Goal: Task Accomplishment & Management: Complete application form

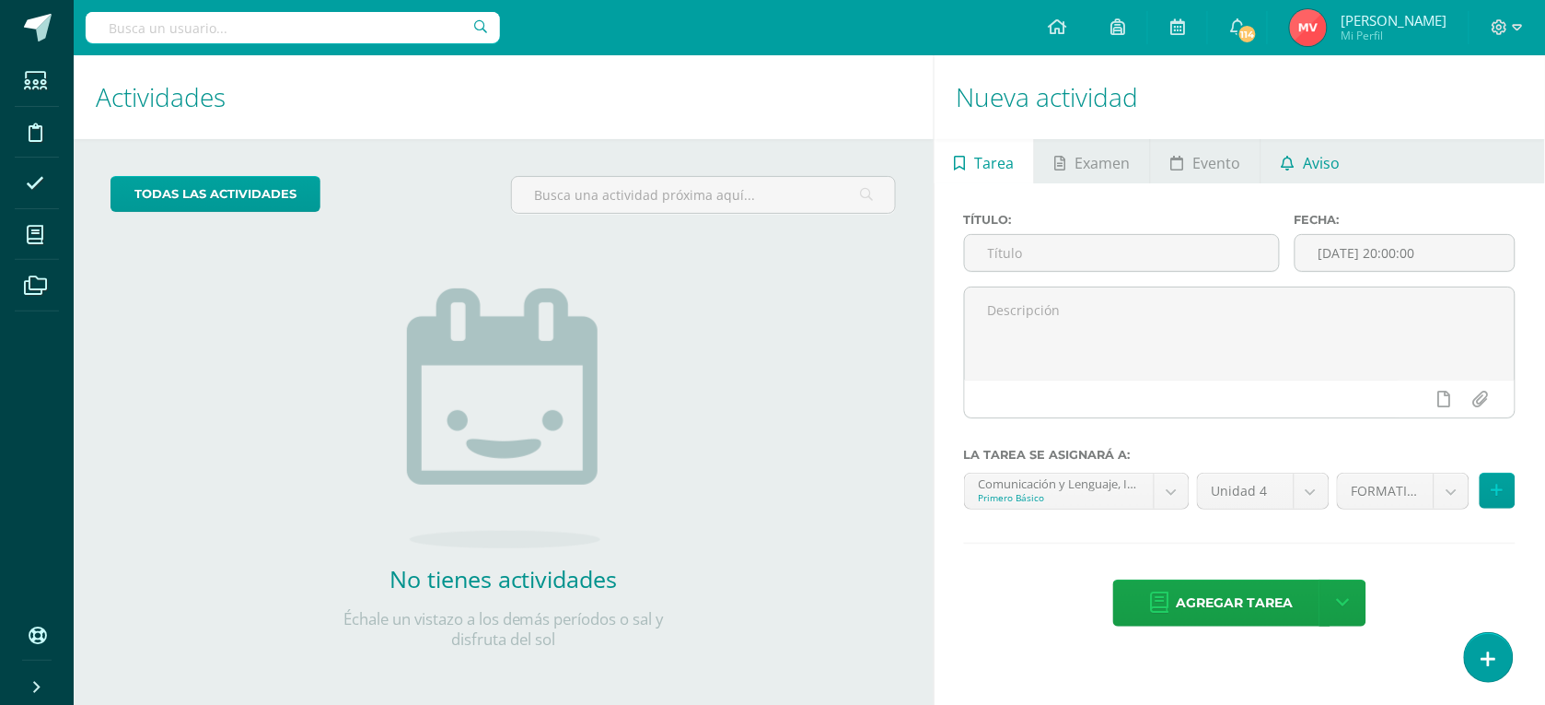
click at [1342, 152] on link "Aviso" at bounding box center [1311, 161] width 99 height 44
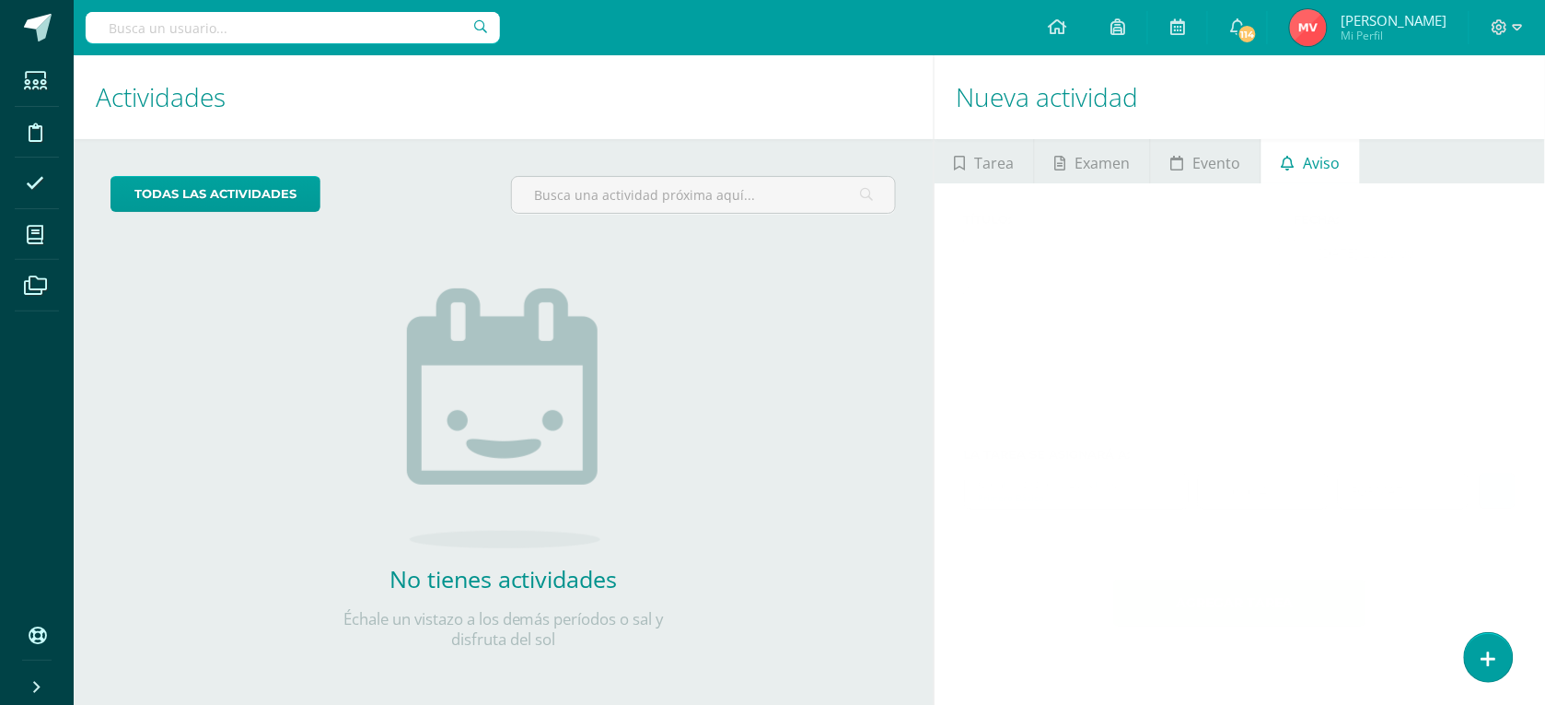
scroll to position [5, 0]
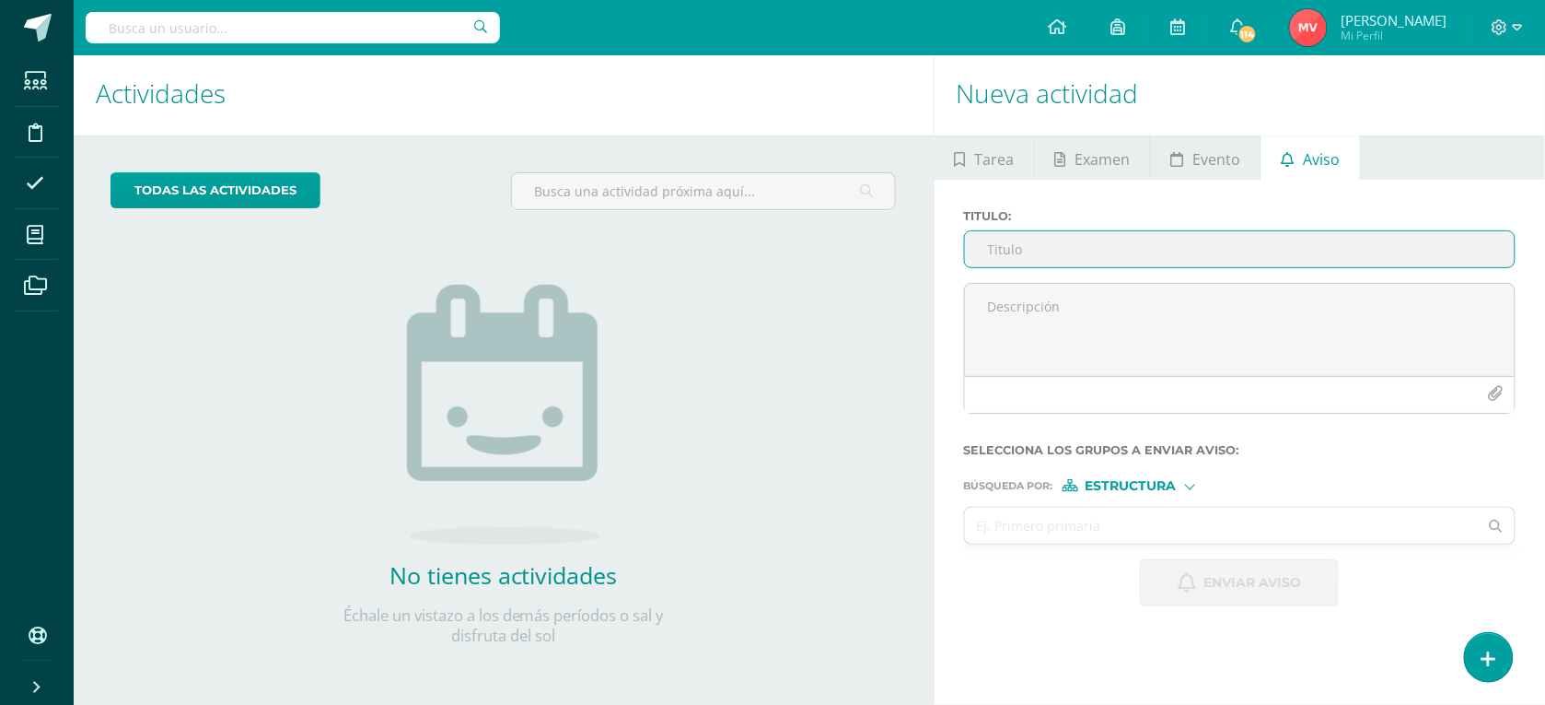
click at [1069, 255] on input "Titulo :" at bounding box center [1240, 249] width 551 height 36
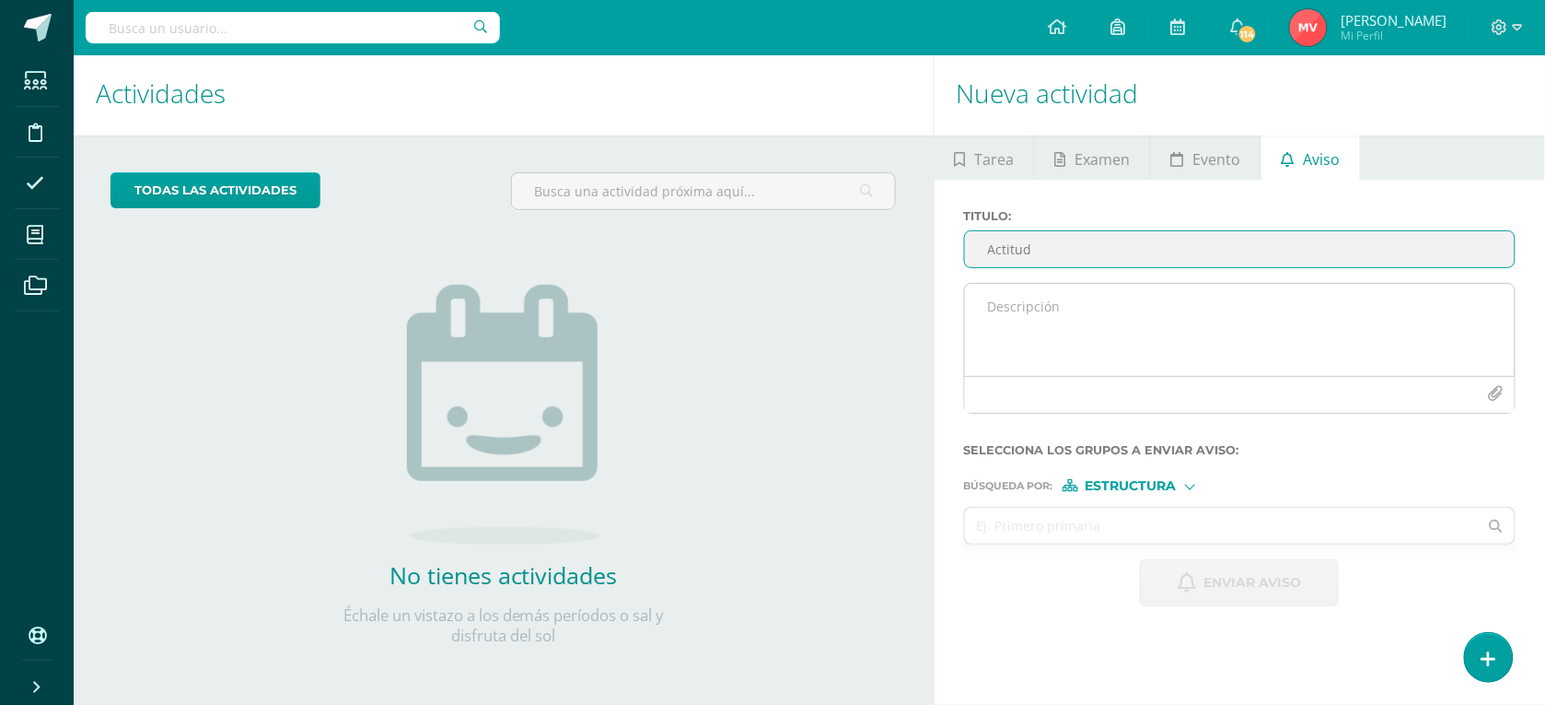
type input "Actitud"
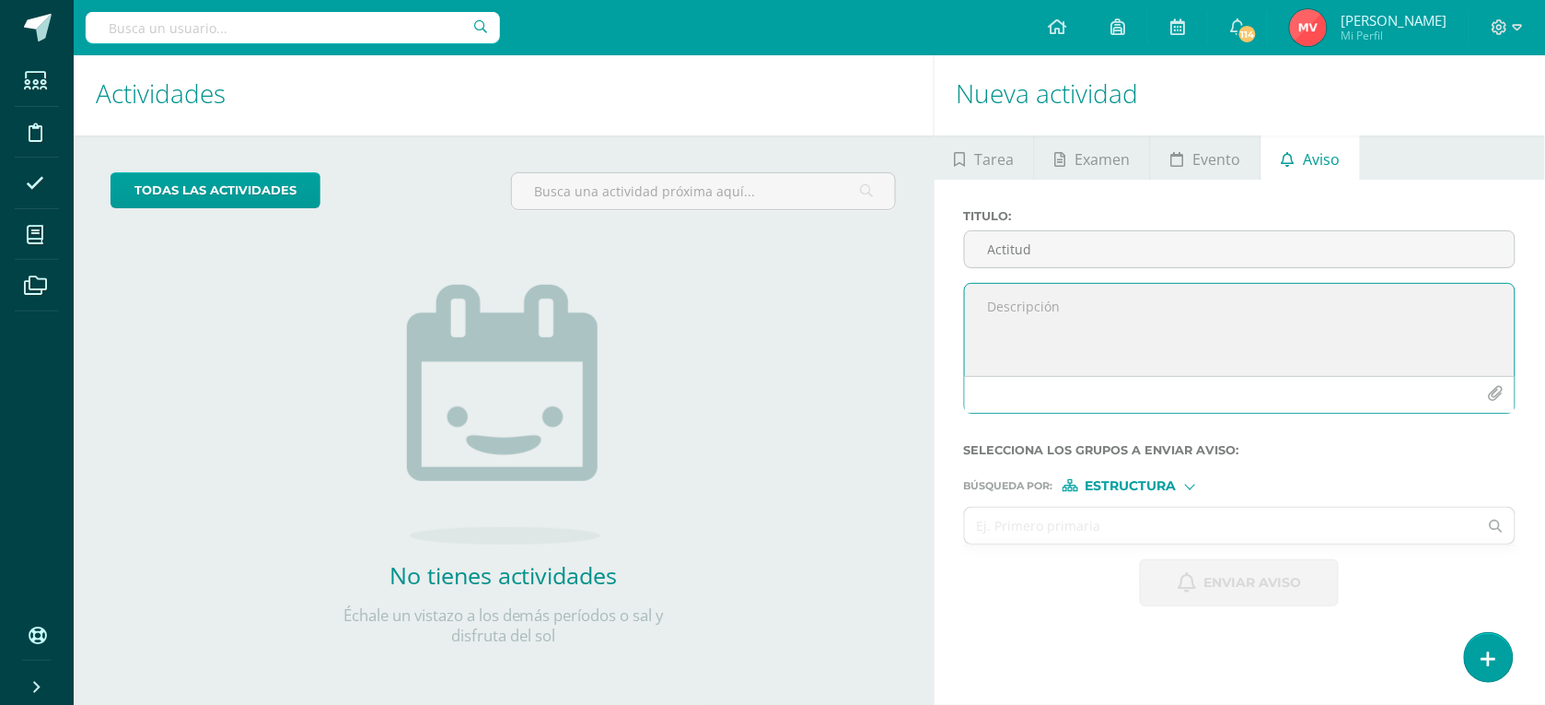
click at [1037, 301] on textarea at bounding box center [1240, 330] width 551 height 92
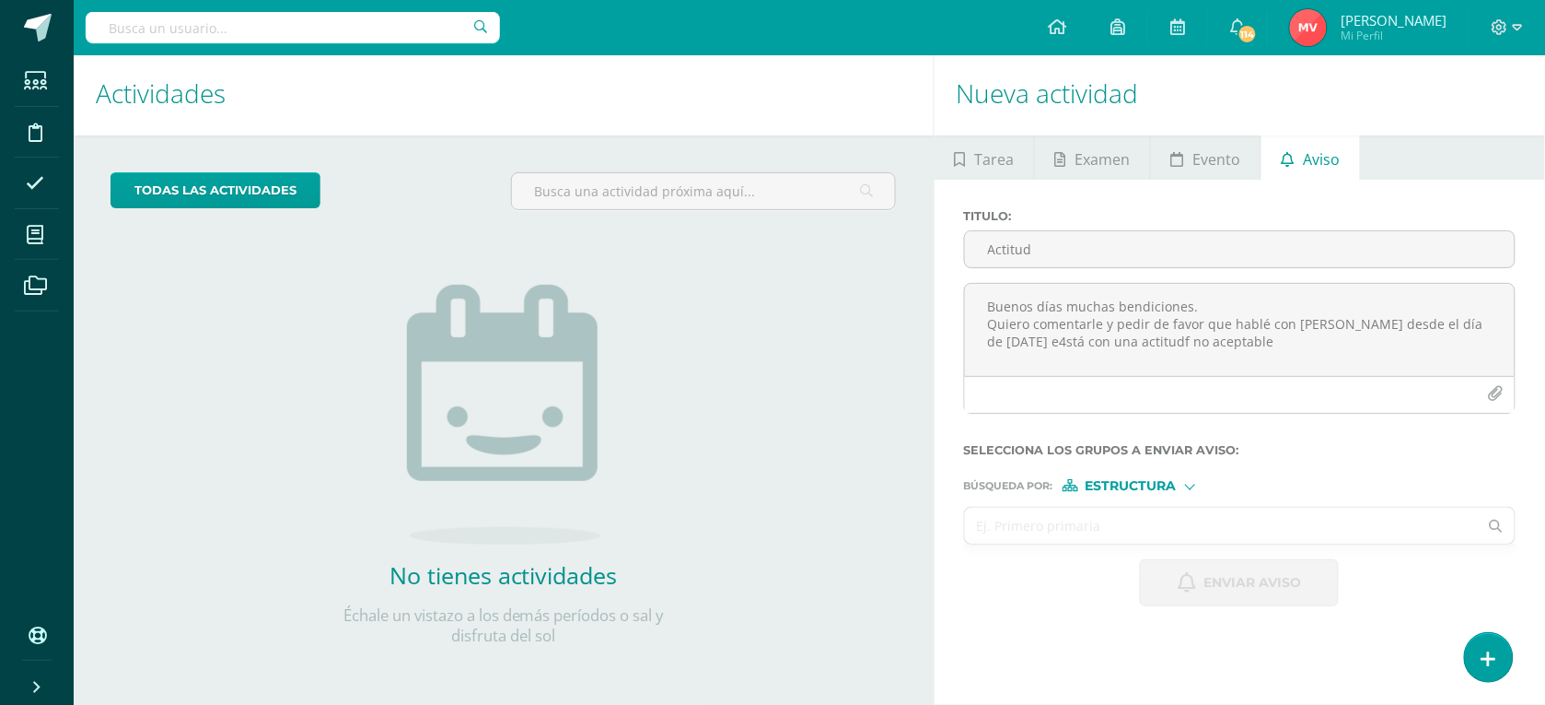
drag, startPoint x: 1061, startPoint y: 341, endPoint x: 1136, endPoint y: 531, distance: 204.7
click at [1137, 550] on form "Titulo : Actitud Buenos días muchas bendiciones. Quiero comentarle y pedir de f…" at bounding box center [1240, 407] width 553 height 397
click at [1175, 346] on textarea "Buenos días muchas bendiciones. Quiero comentarle y pedir de favor que hablé co…" at bounding box center [1240, 330] width 551 height 92
click at [1473, 328] on textarea "Buenos días muchas bendiciones. Quiero comentarle y pedir de favor que hablé co…" at bounding box center [1240, 330] width 551 height 92
drag, startPoint x: 1183, startPoint y: 339, endPoint x: 1203, endPoint y: 382, distance: 47.4
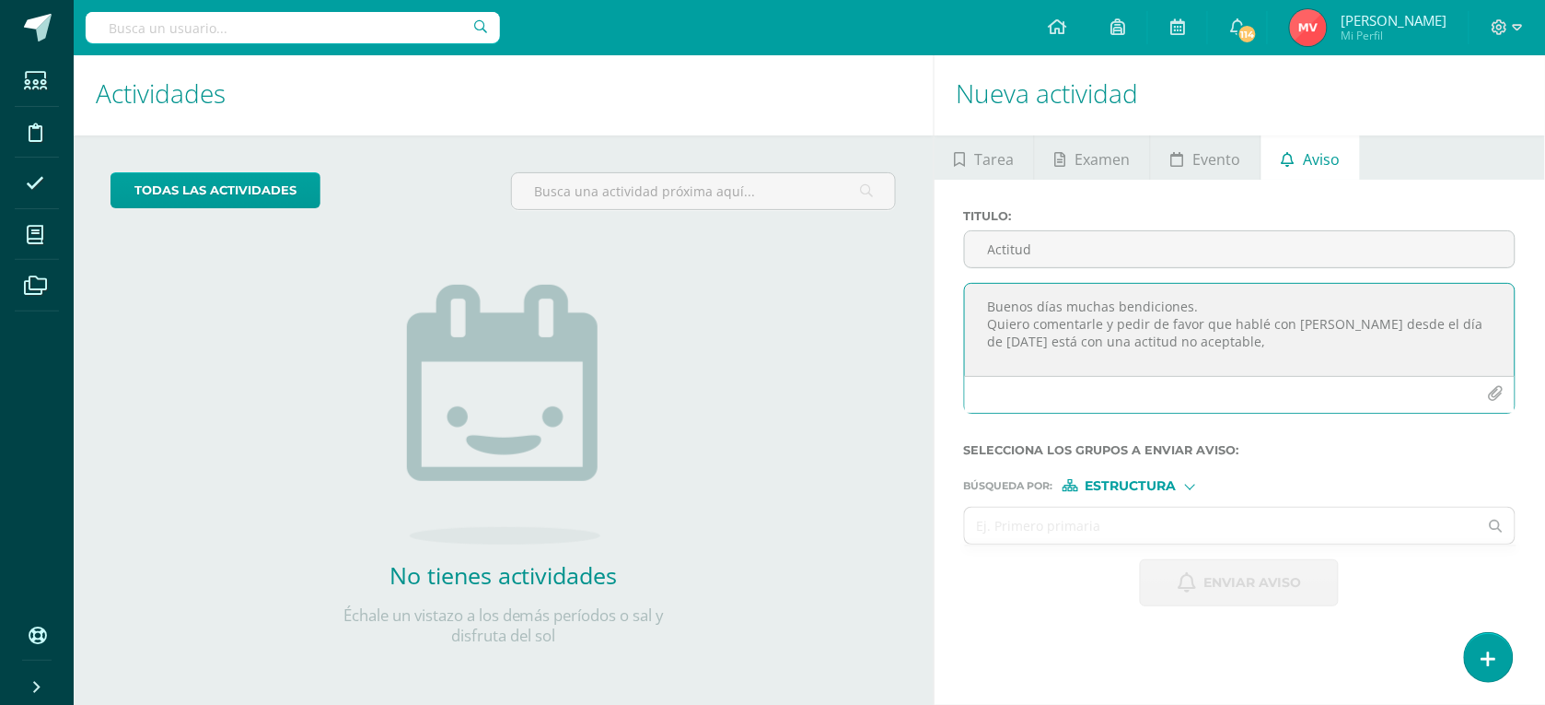
click at [1183, 338] on textarea "Buenos días muchas bendiciones. Quiero comentarle y pedir de favor que hablé co…" at bounding box center [1240, 330] width 551 height 92
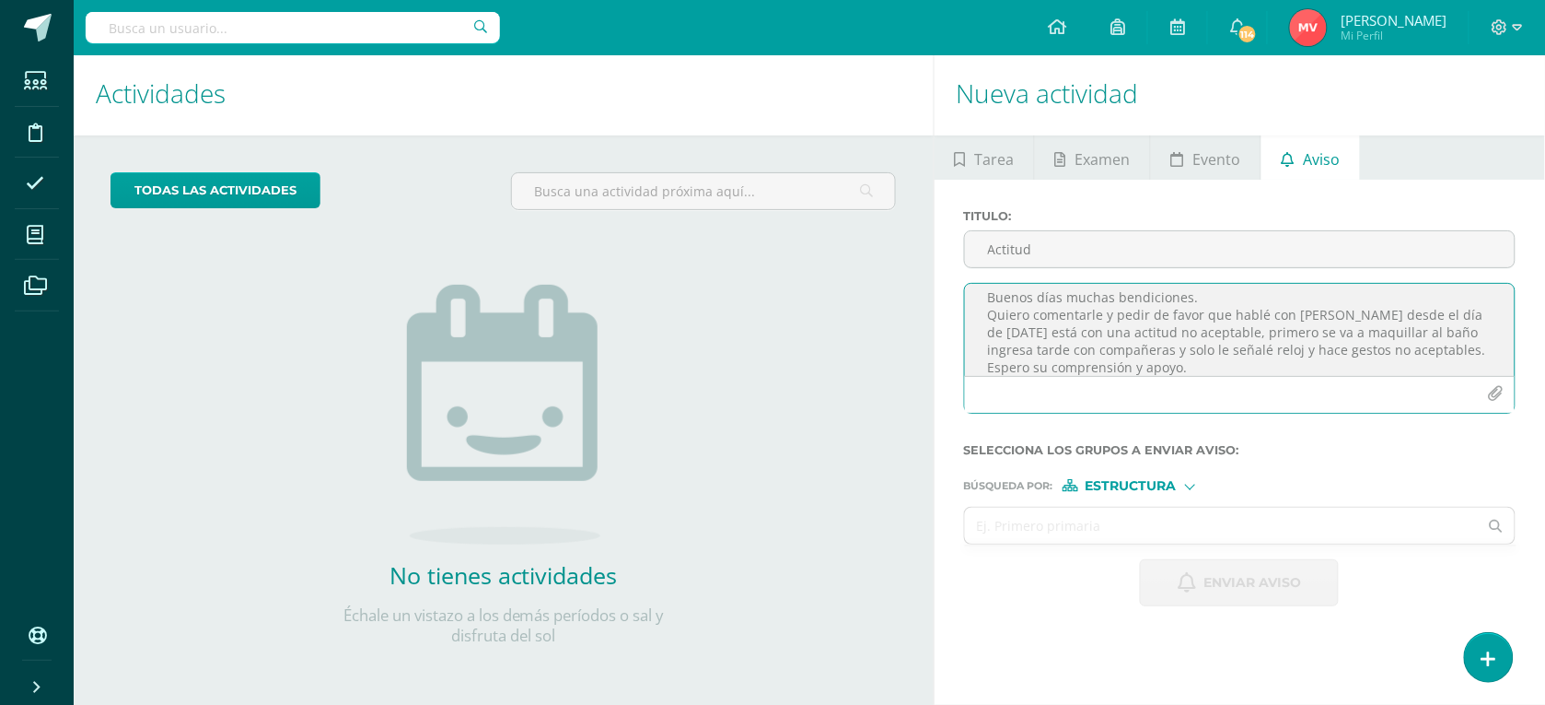
scroll to position [26, 0]
type textarea "Buenos días muchas bendiciones. Quiero comentarle y pedir de favor que hablé co…"
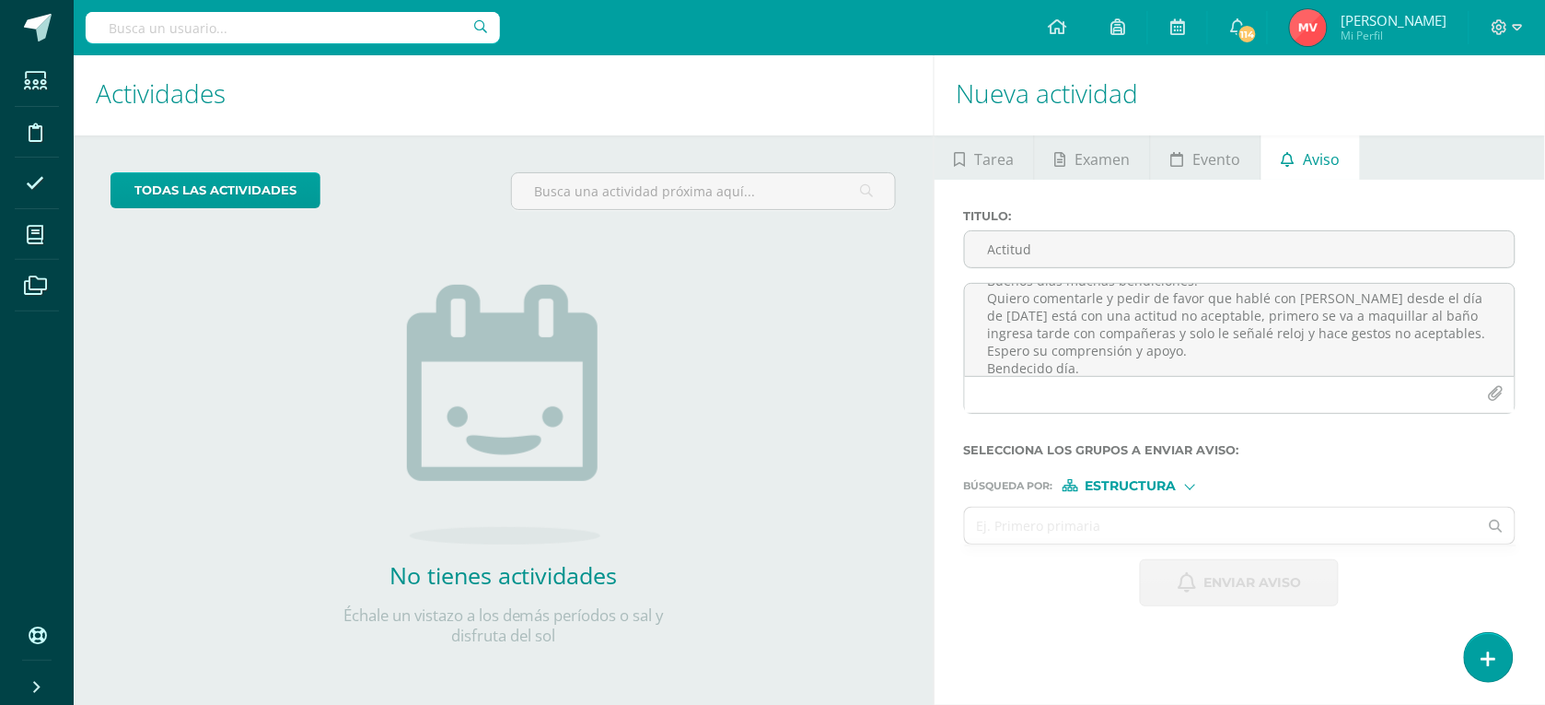
click at [1203, 483] on label "Búsqueda por : Estructura Estructura Persona" at bounding box center [1240, 485] width 553 height 13
click at [1191, 484] on div at bounding box center [1190, 485] width 10 height 10
click at [1145, 535] on span "Persona" at bounding box center [1138, 535] width 66 height 10
click at [1065, 540] on input "text" at bounding box center [1222, 525] width 514 height 36
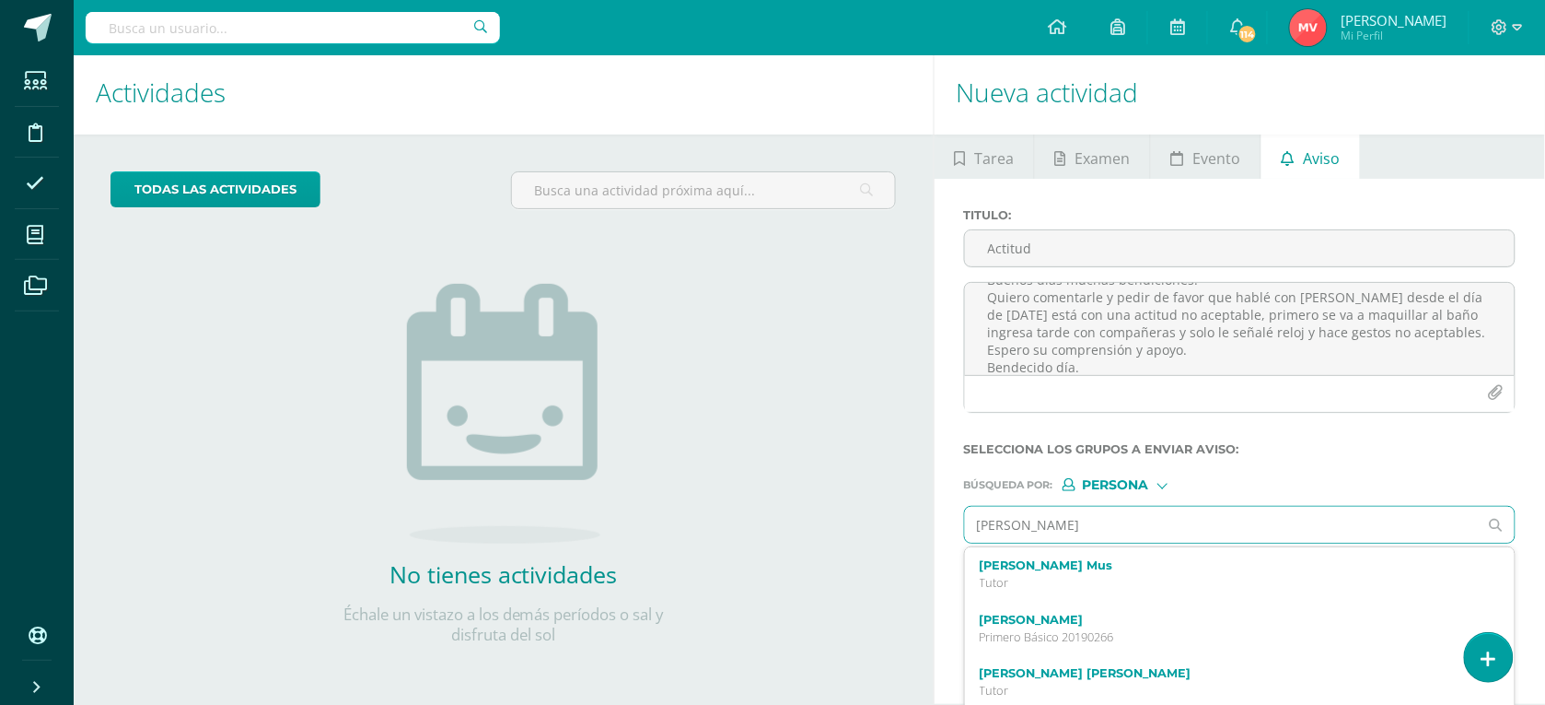
type input "Kamila pineda"
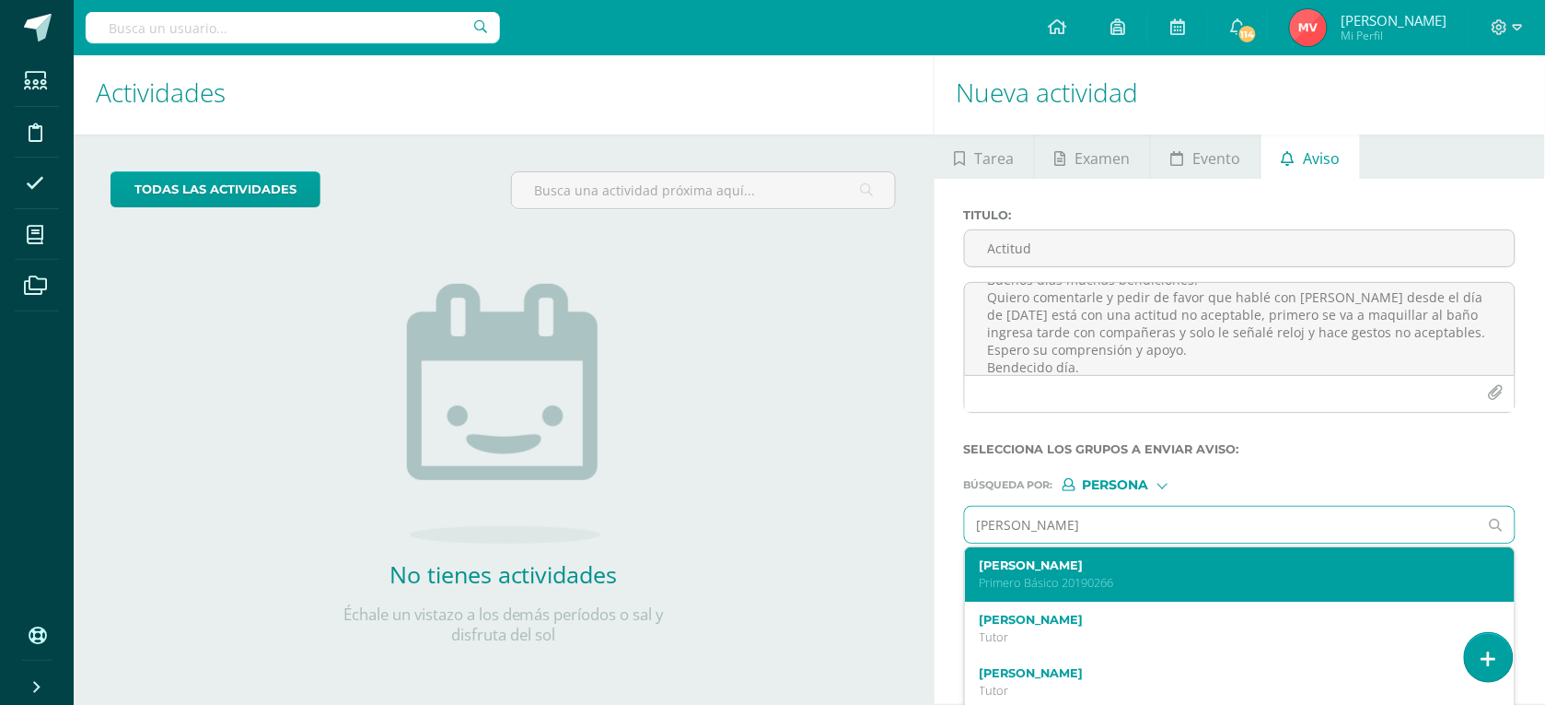
click at [1087, 568] on label "Kamila Graciella Pineda Colón" at bounding box center [1229, 565] width 498 height 14
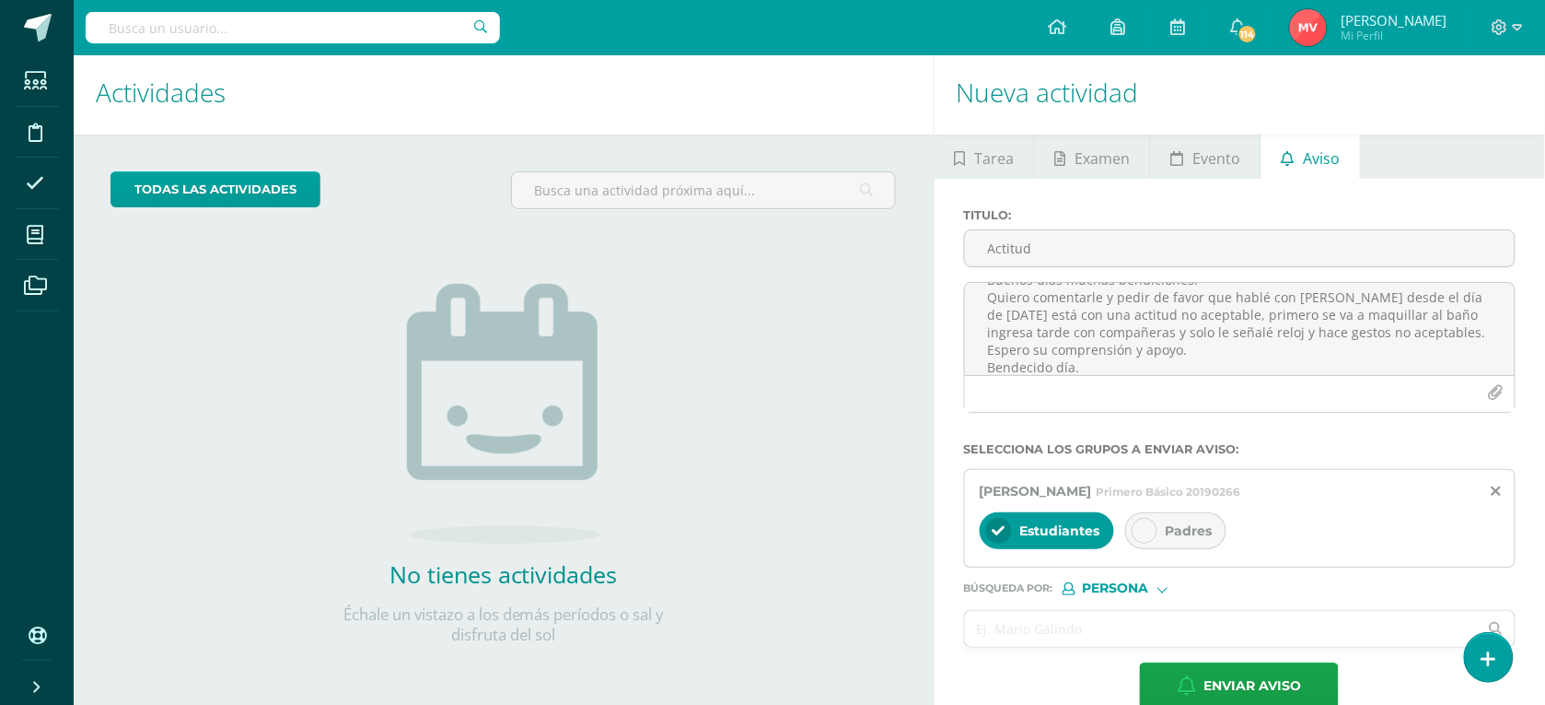
click at [1136, 531] on div at bounding box center [1145, 531] width 26 height 26
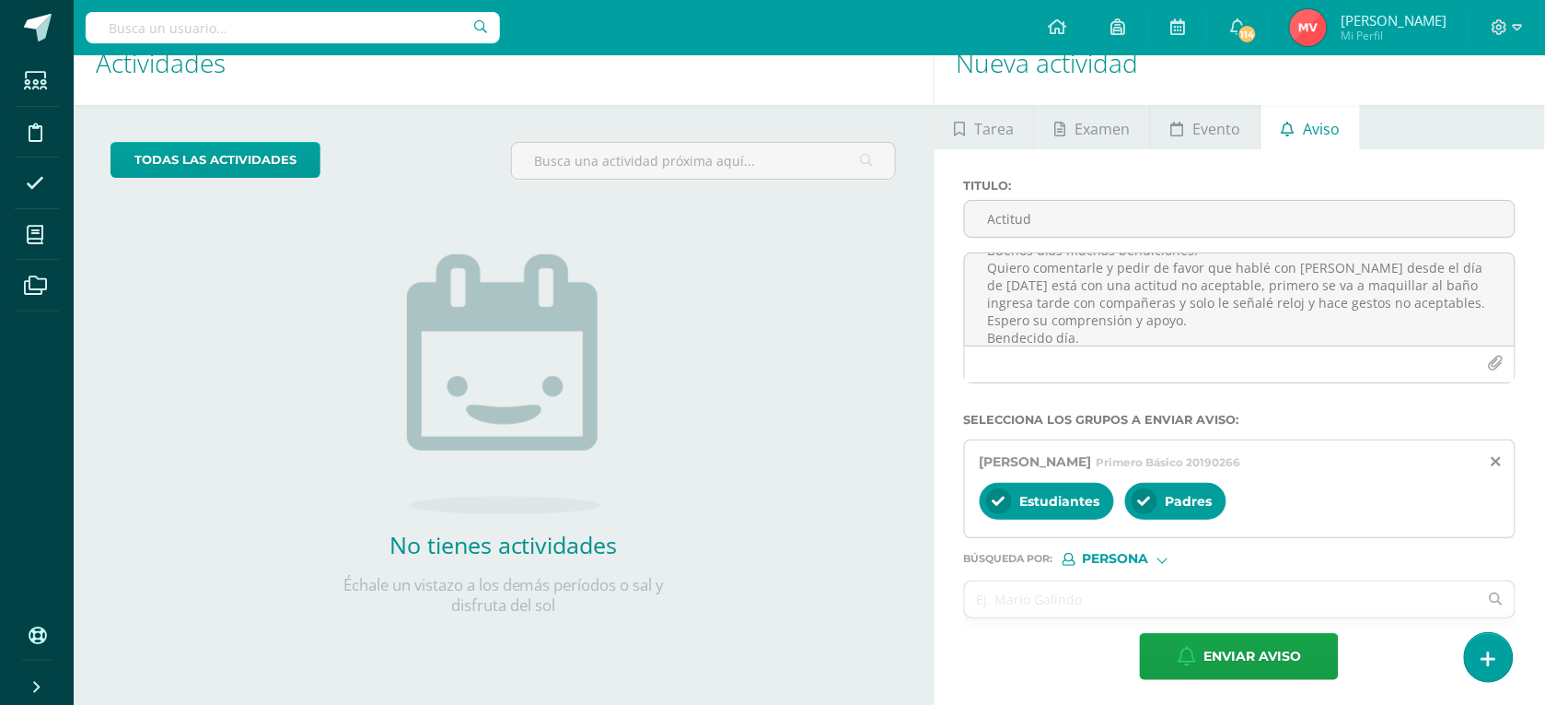
scroll to position [42, 0]
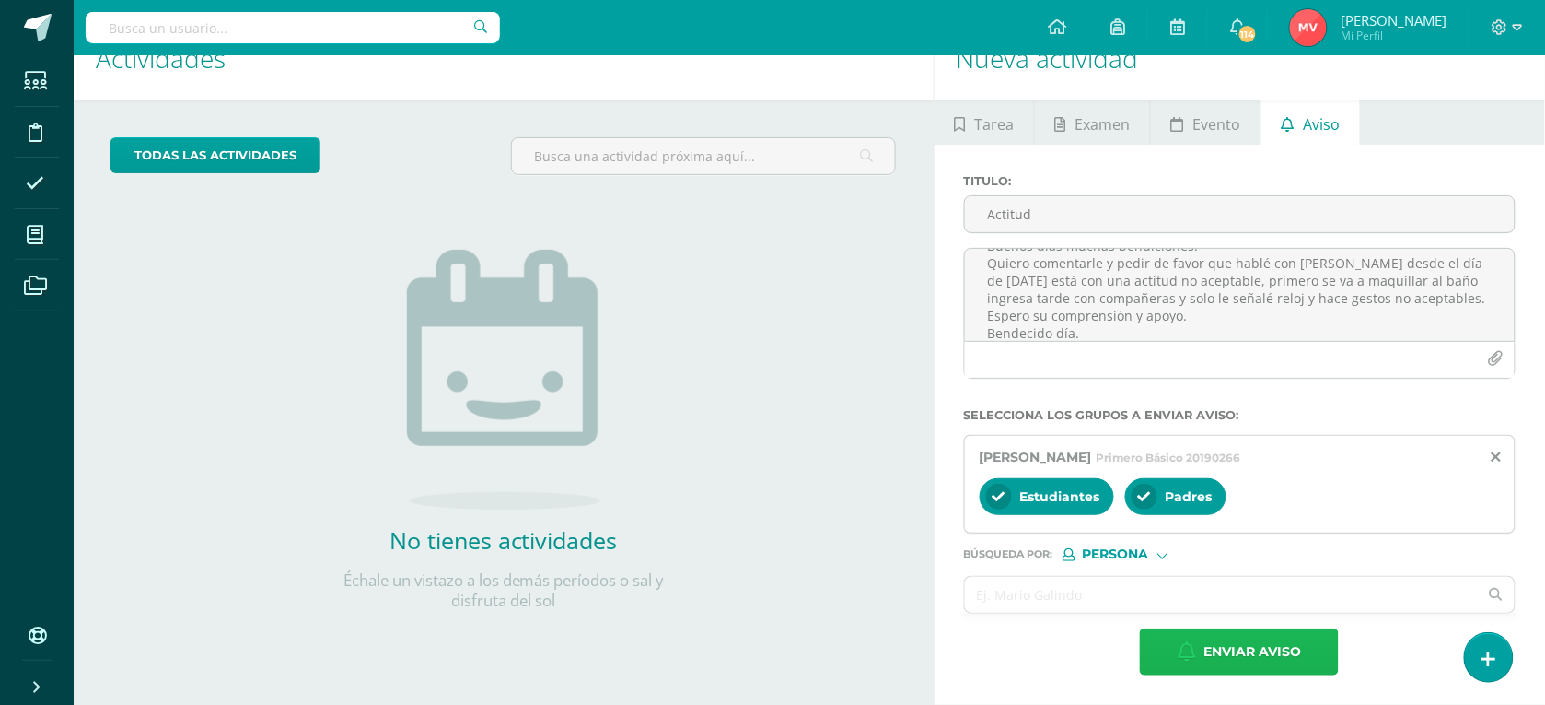
click at [1185, 651] on icon "button" at bounding box center [1187, 651] width 18 height 20
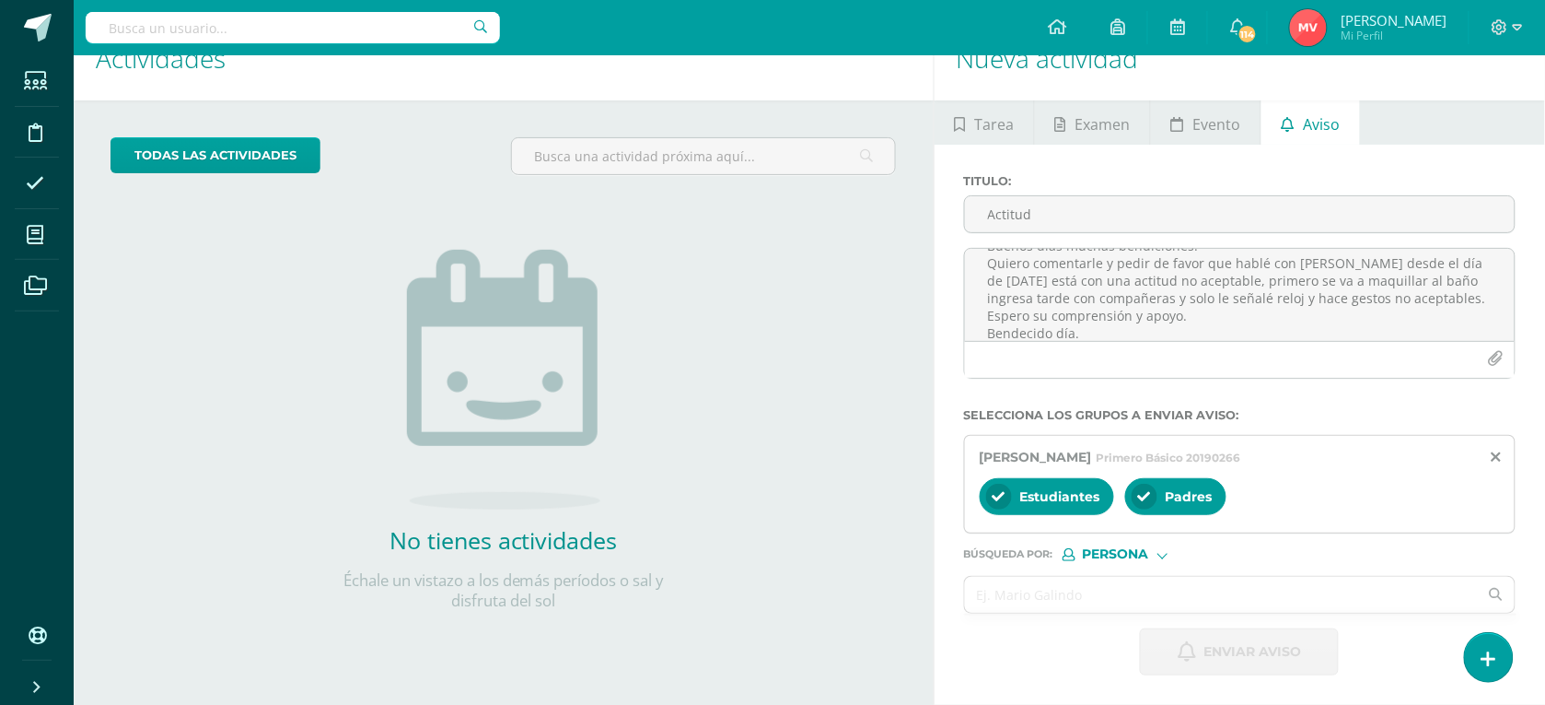
scroll to position [5, 0]
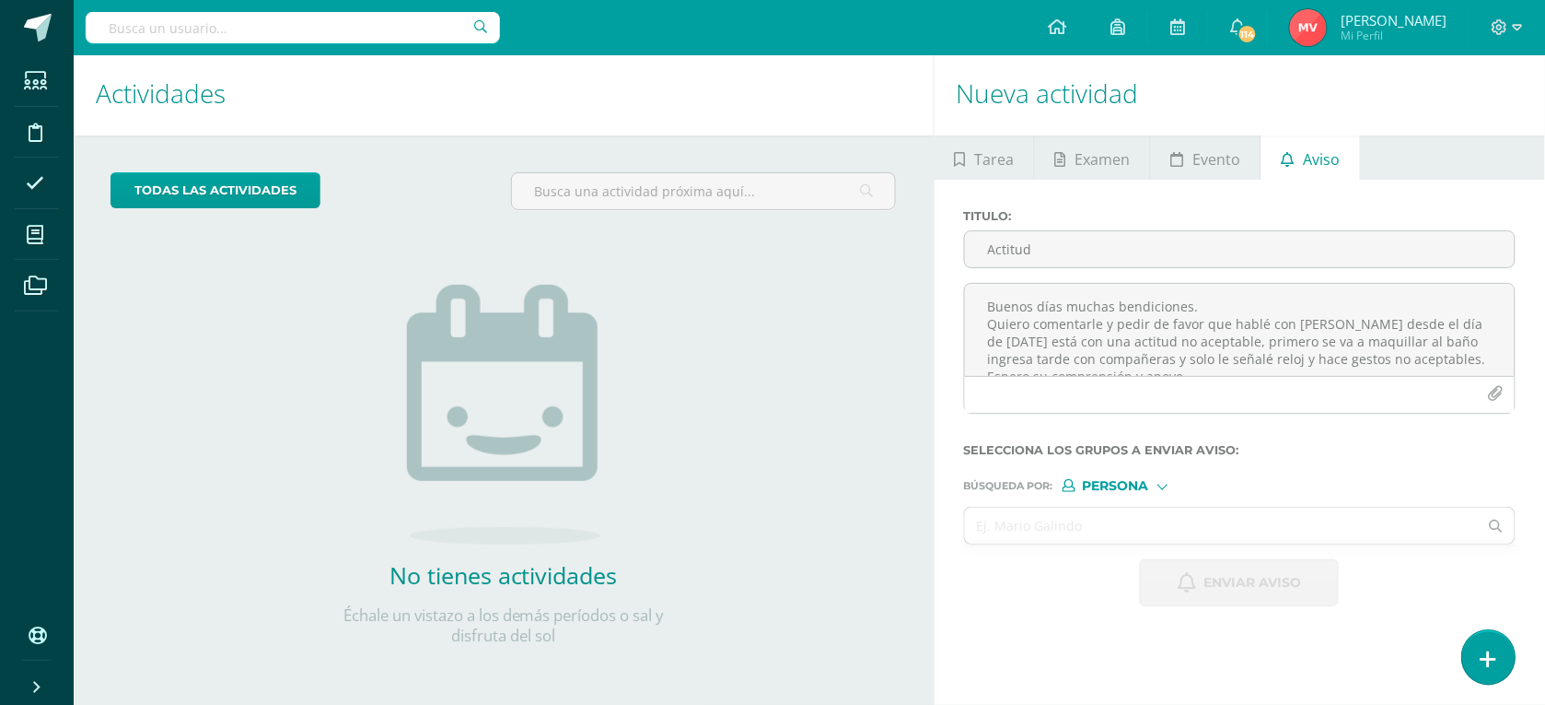
click at [1501, 647] on link at bounding box center [1488, 656] width 52 height 53
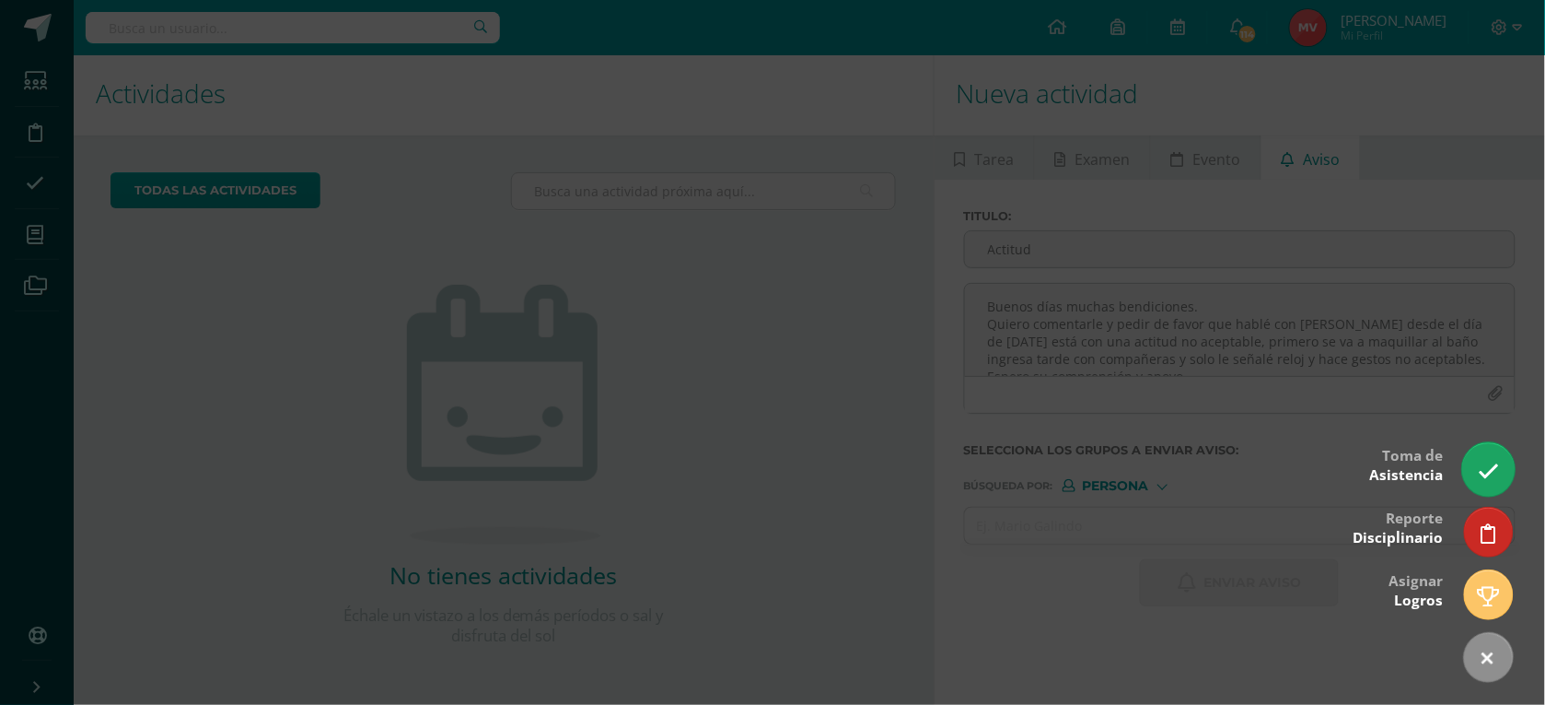
click at [1488, 456] on link at bounding box center [1488, 468] width 52 height 53
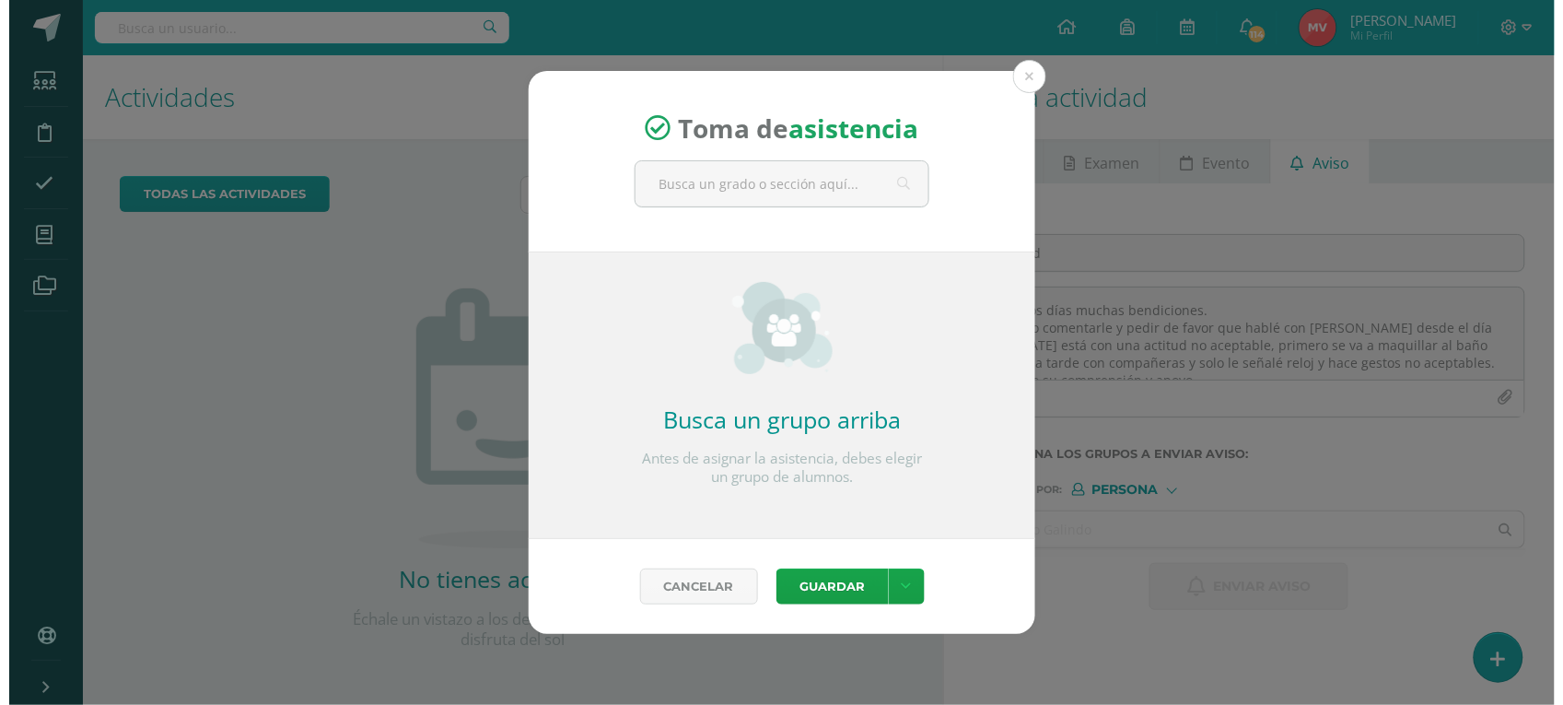
scroll to position [0, 0]
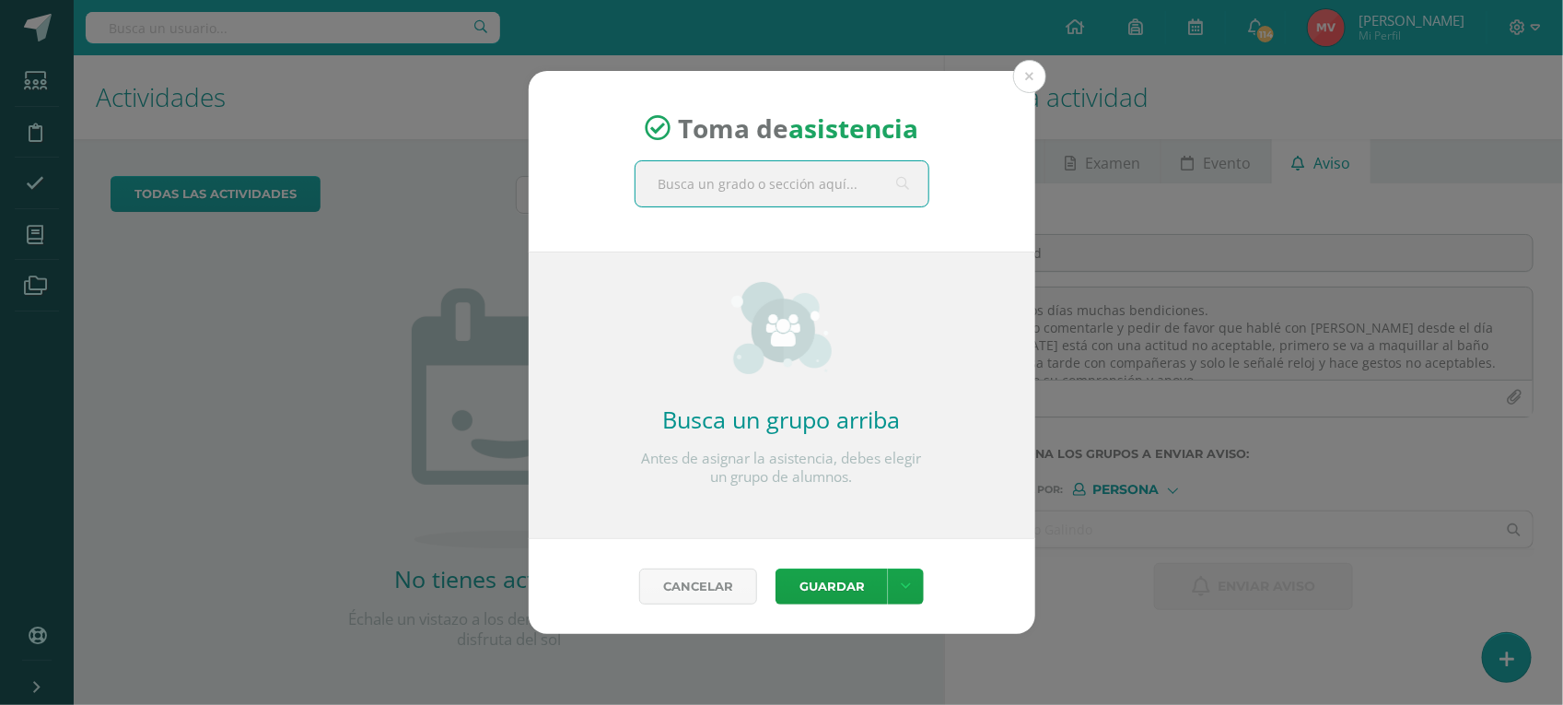
click at [739, 184] on input "text" at bounding box center [781, 183] width 293 height 45
click at [696, 190] on input "text" at bounding box center [781, 183] width 293 height 45
type input "titularidad priero"
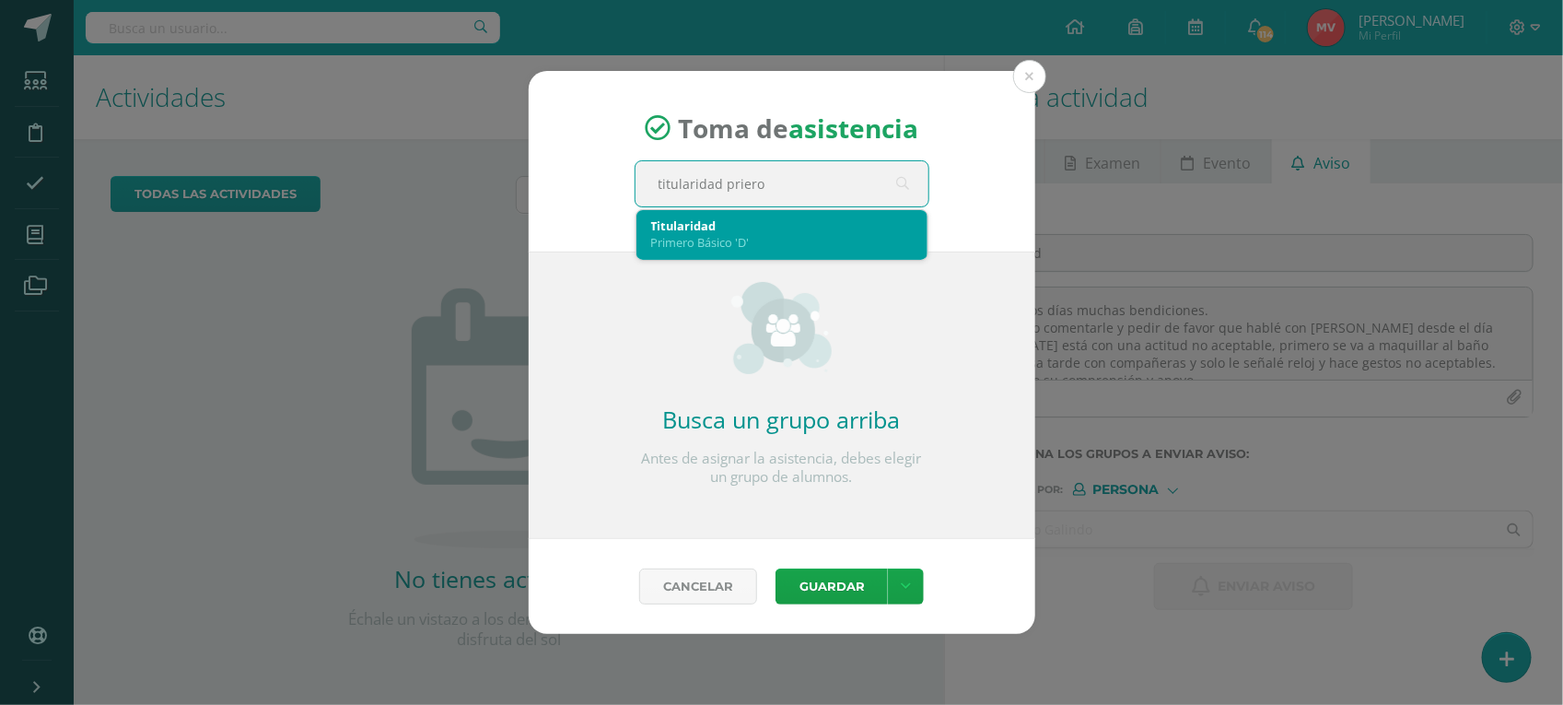
click at [655, 231] on div "Titularidad" at bounding box center [782, 225] width 262 height 17
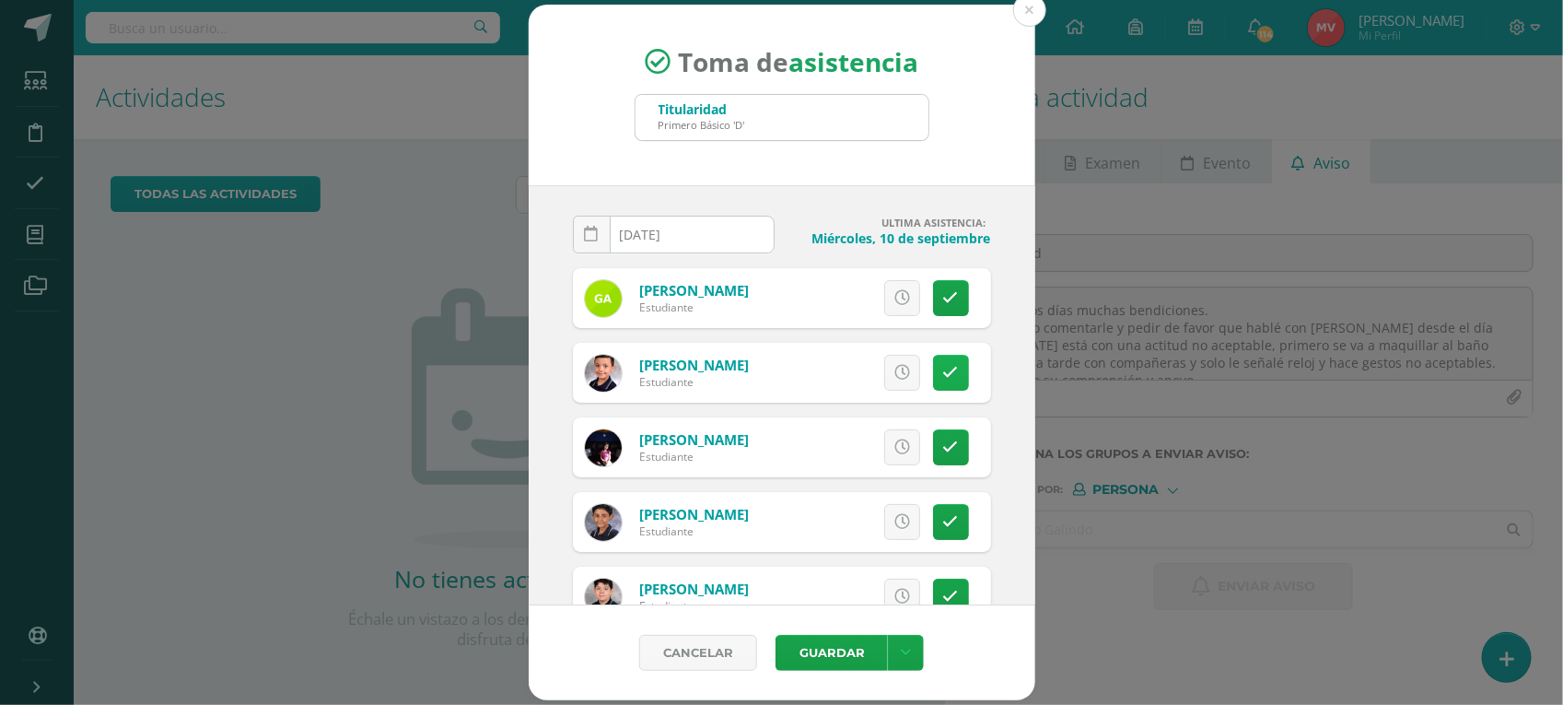
click at [943, 379] on icon at bounding box center [951, 373] width 16 height 16
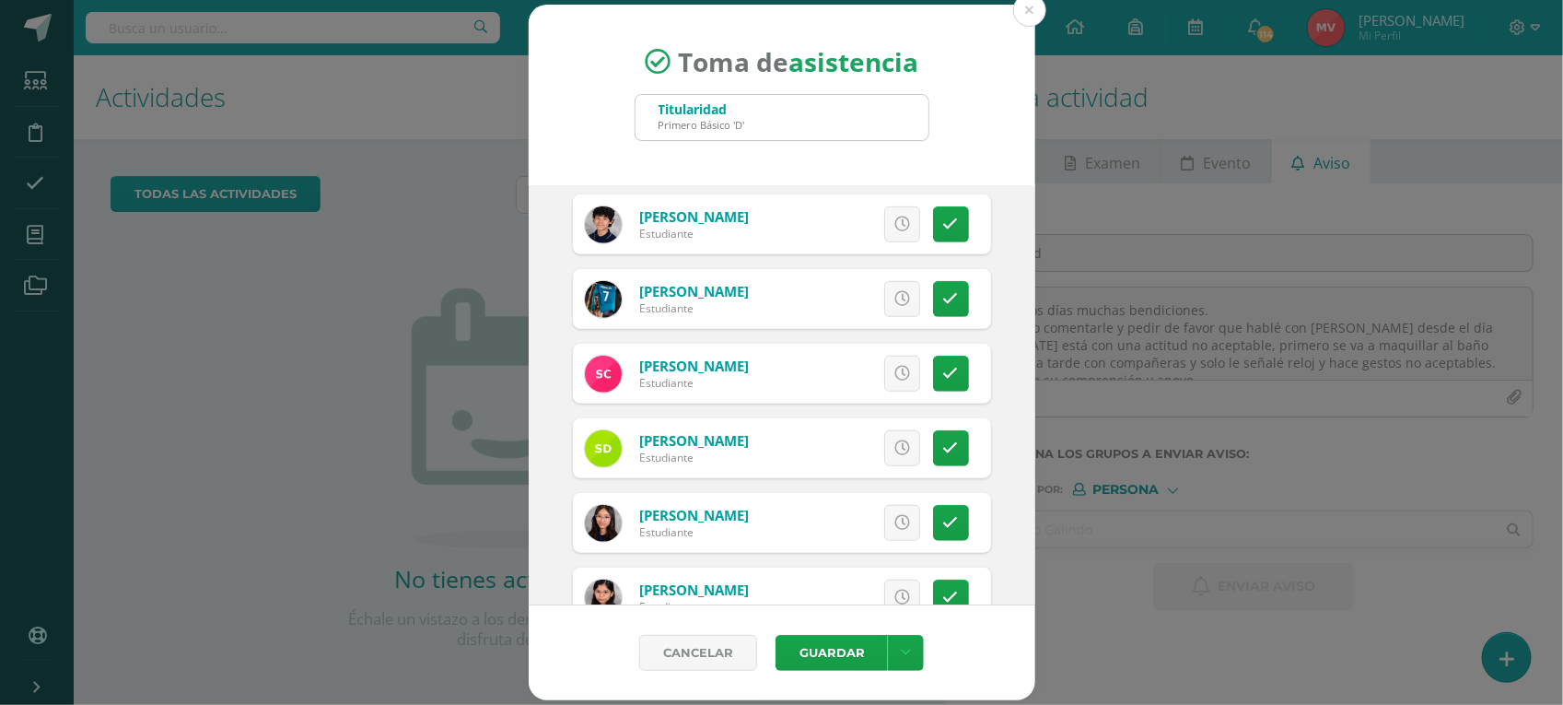
scroll to position [576, 0]
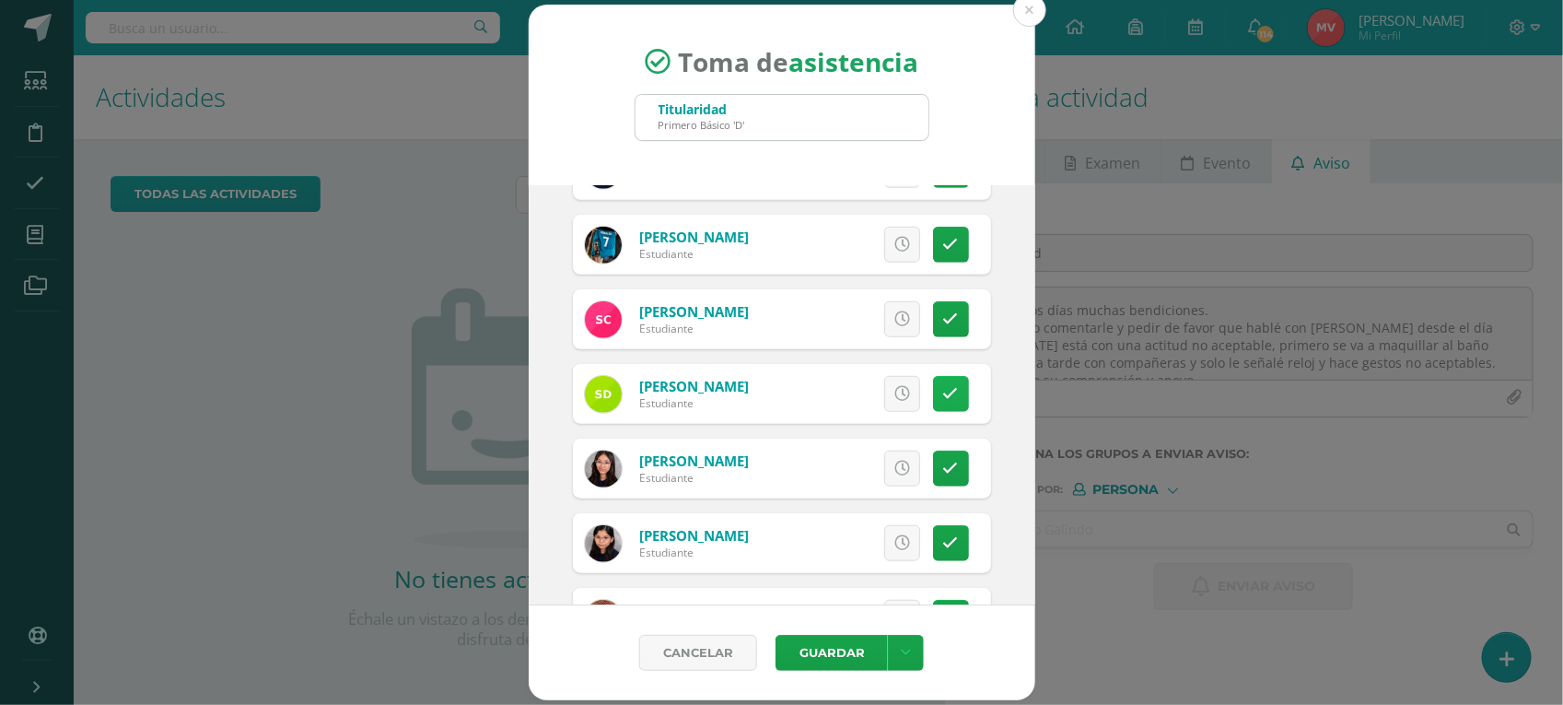
click at [933, 383] on link at bounding box center [951, 394] width 36 height 36
click at [845, 387] on span "Excusa" at bounding box center [870, 394] width 51 height 34
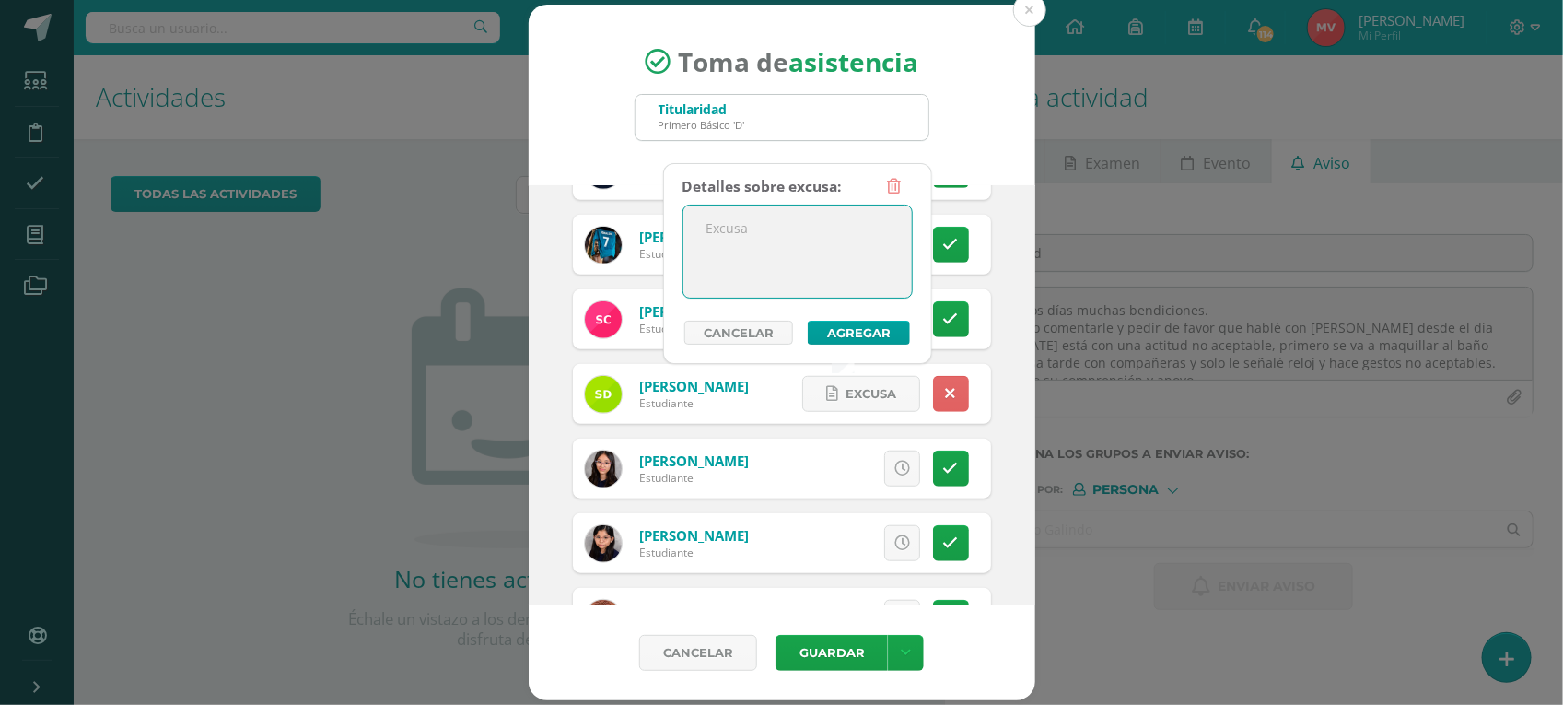
click at [743, 222] on textarea at bounding box center [797, 251] width 228 height 92
click at [830, 322] on button "Agregar" at bounding box center [859, 332] width 102 height 24
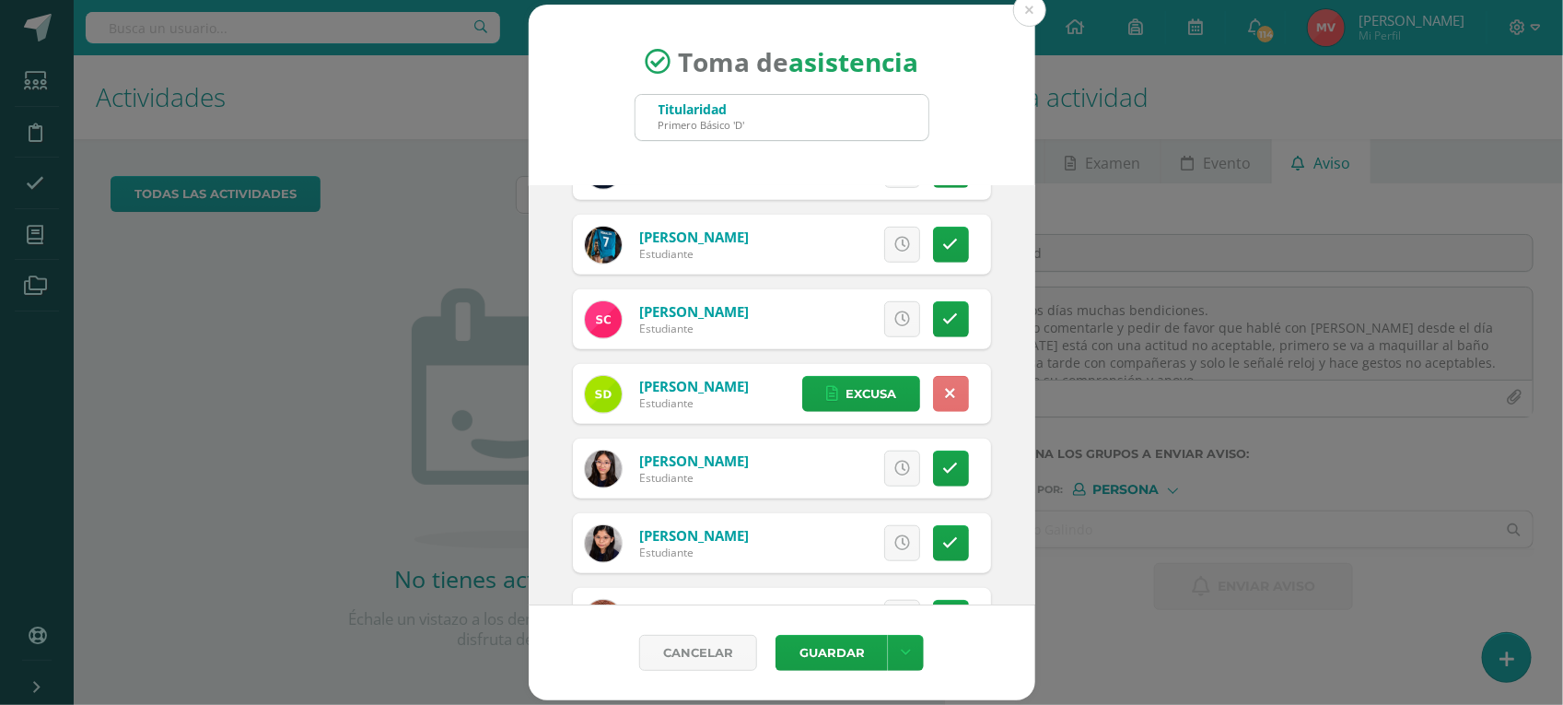
click at [946, 394] on icon at bounding box center [951, 394] width 10 height 16
click at [943, 389] on icon at bounding box center [951, 394] width 16 height 16
click at [850, 379] on span "Excusa" at bounding box center [870, 394] width 51 height 34
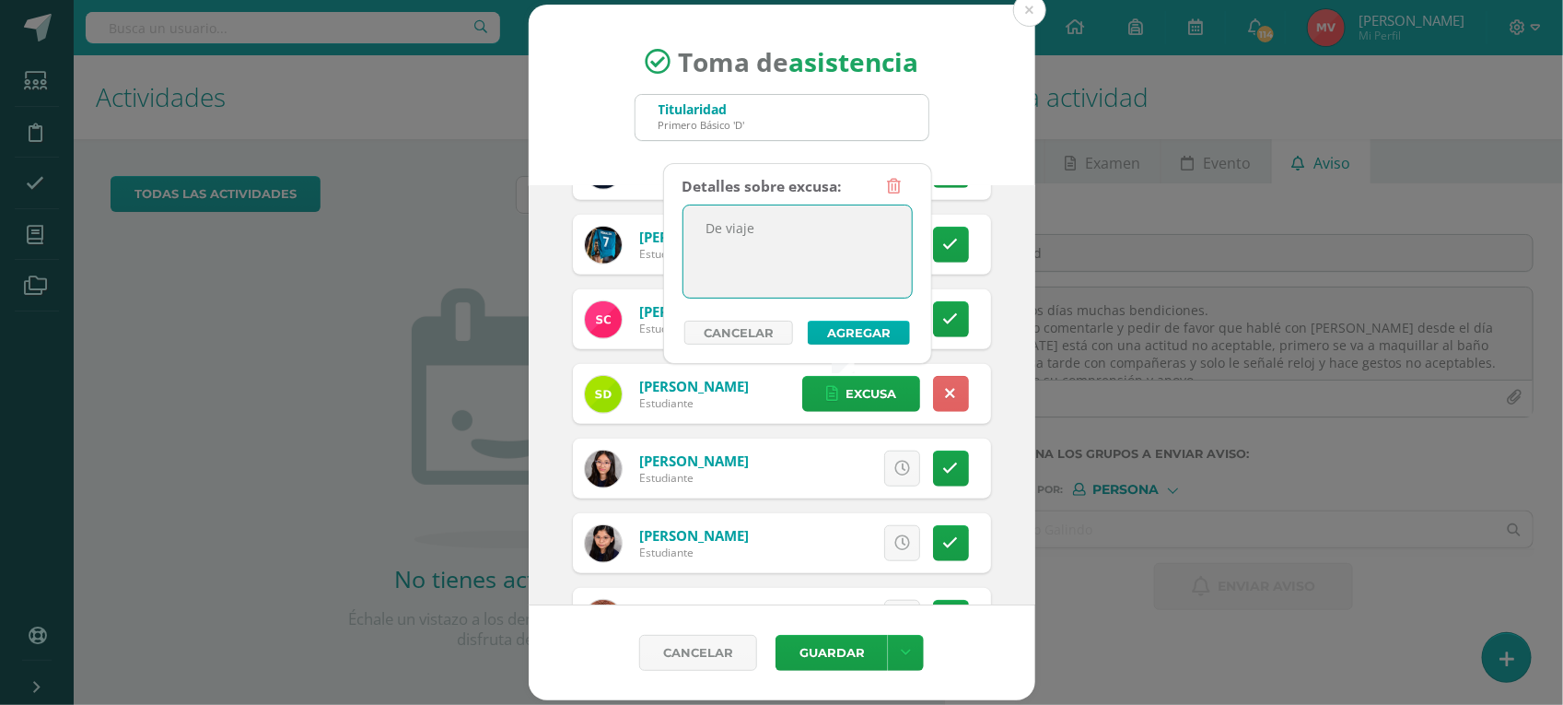
type textarea "De viaje"
click at [853, 328] on button "Agregar" at bounding box center [859, 332] width 102 height 24
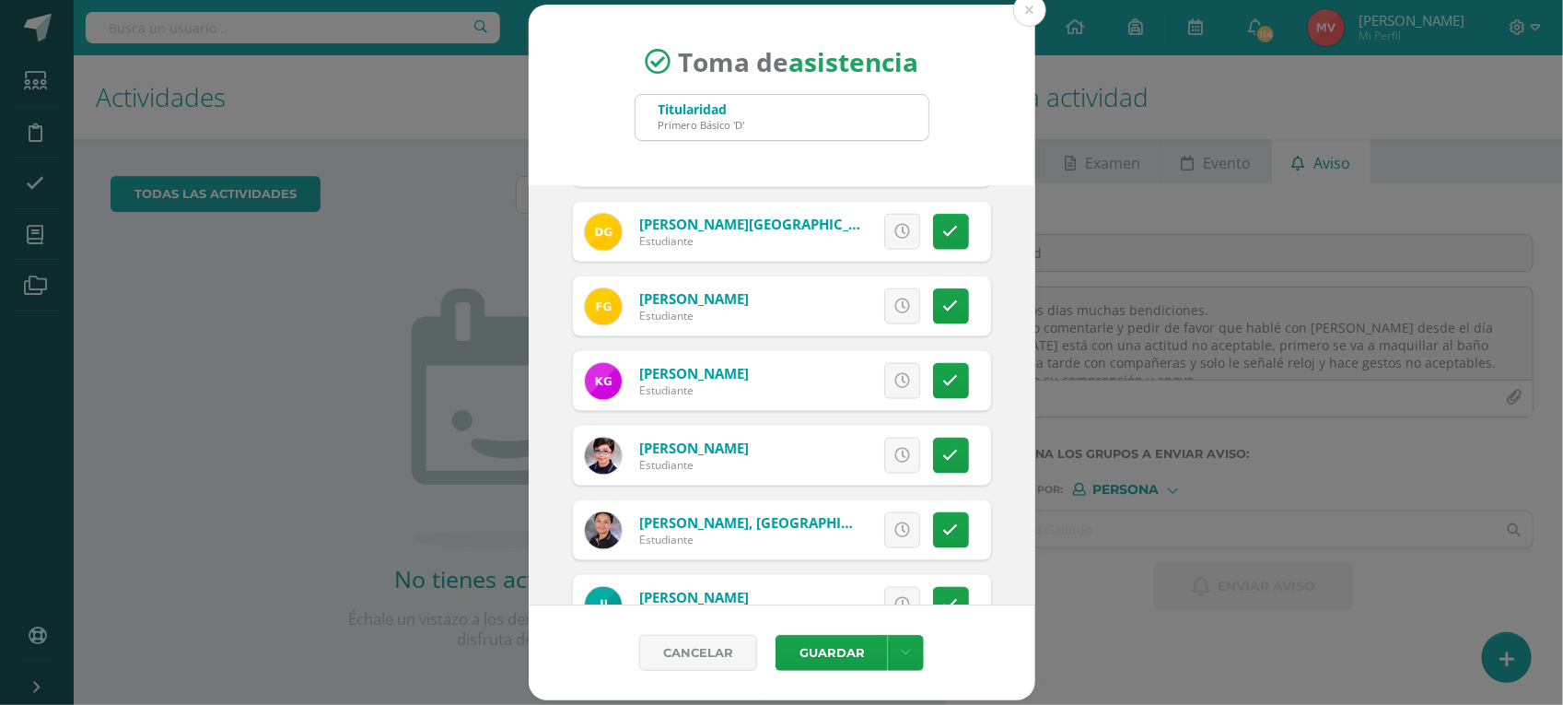
scroll to position [1151, 0]
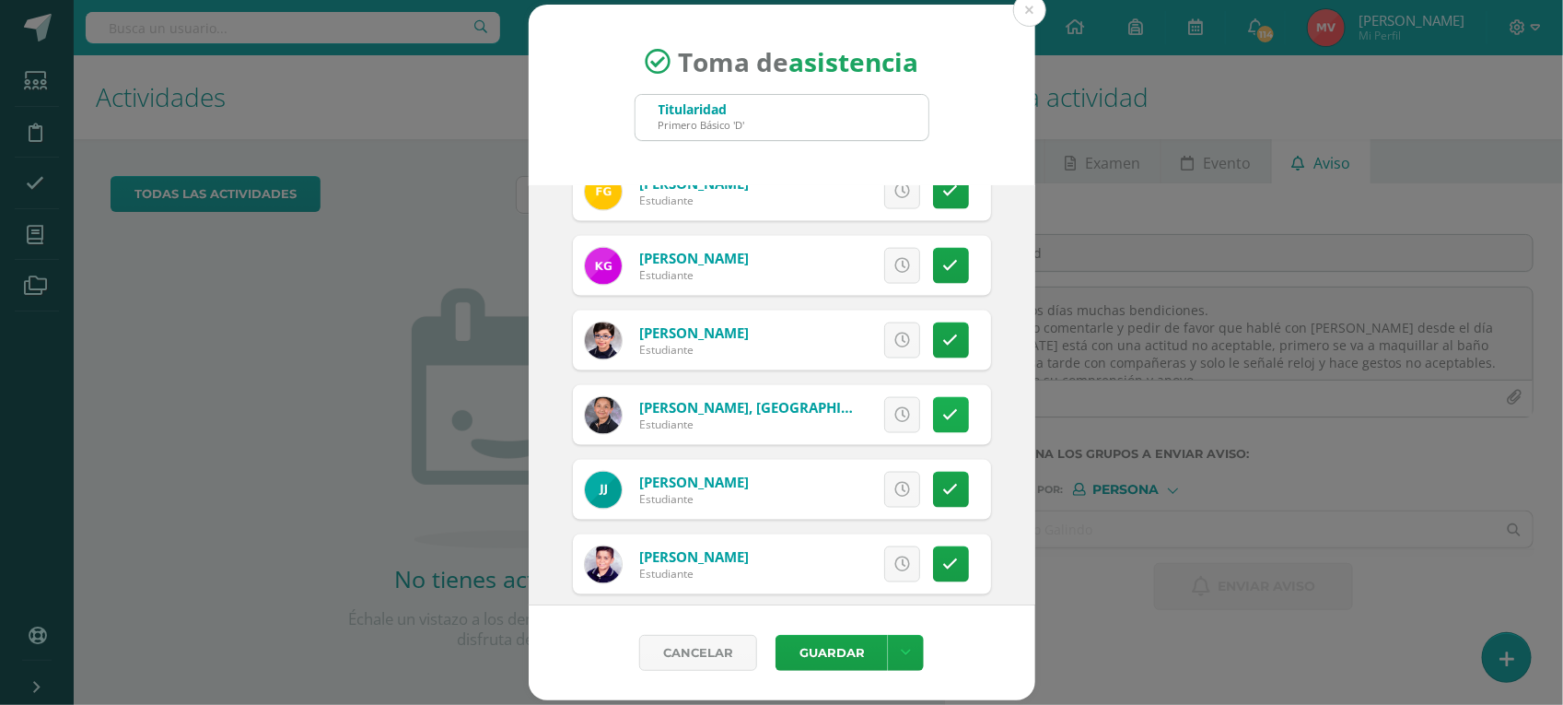
click at [947, 424] on link at bounding box center [951, 415] width 36 height 36
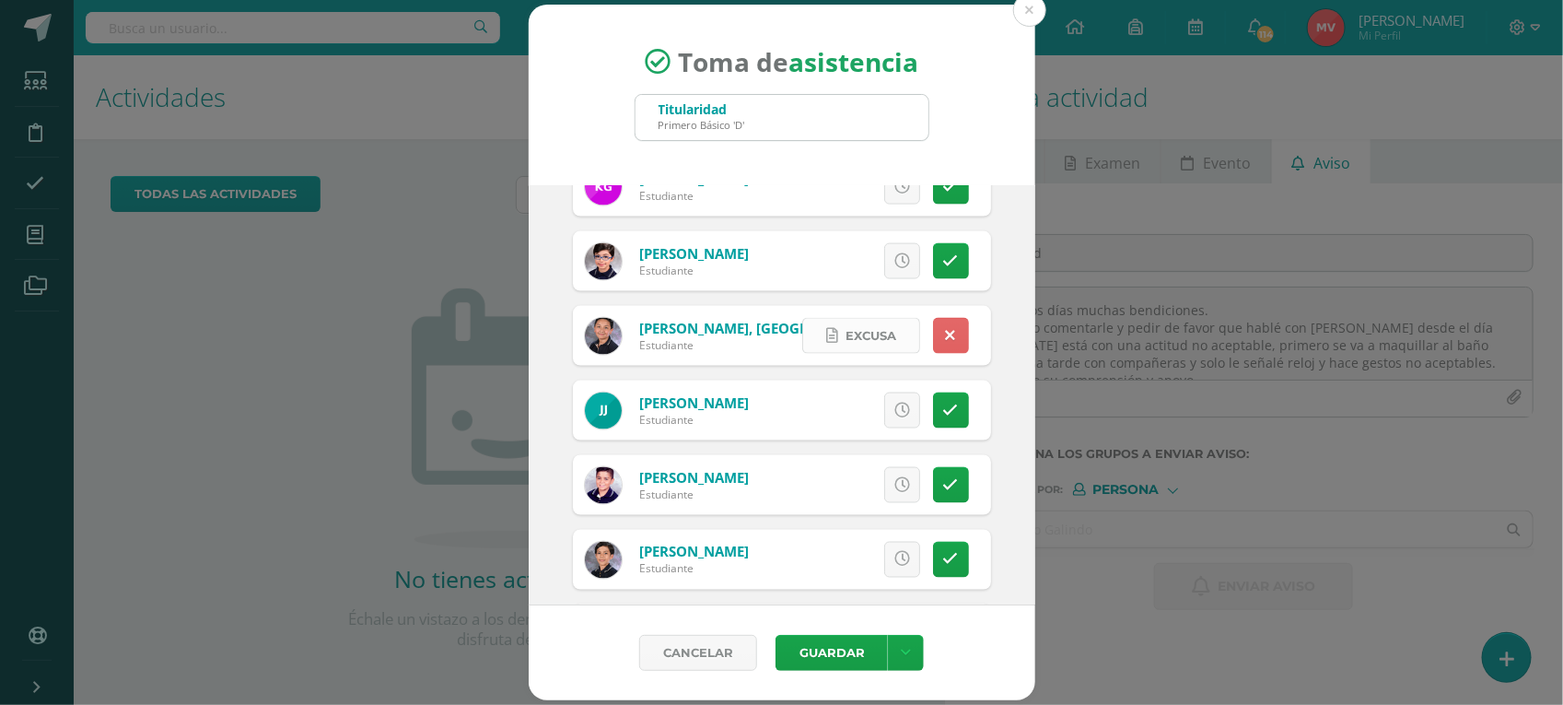
scroll to position [1266, 0]
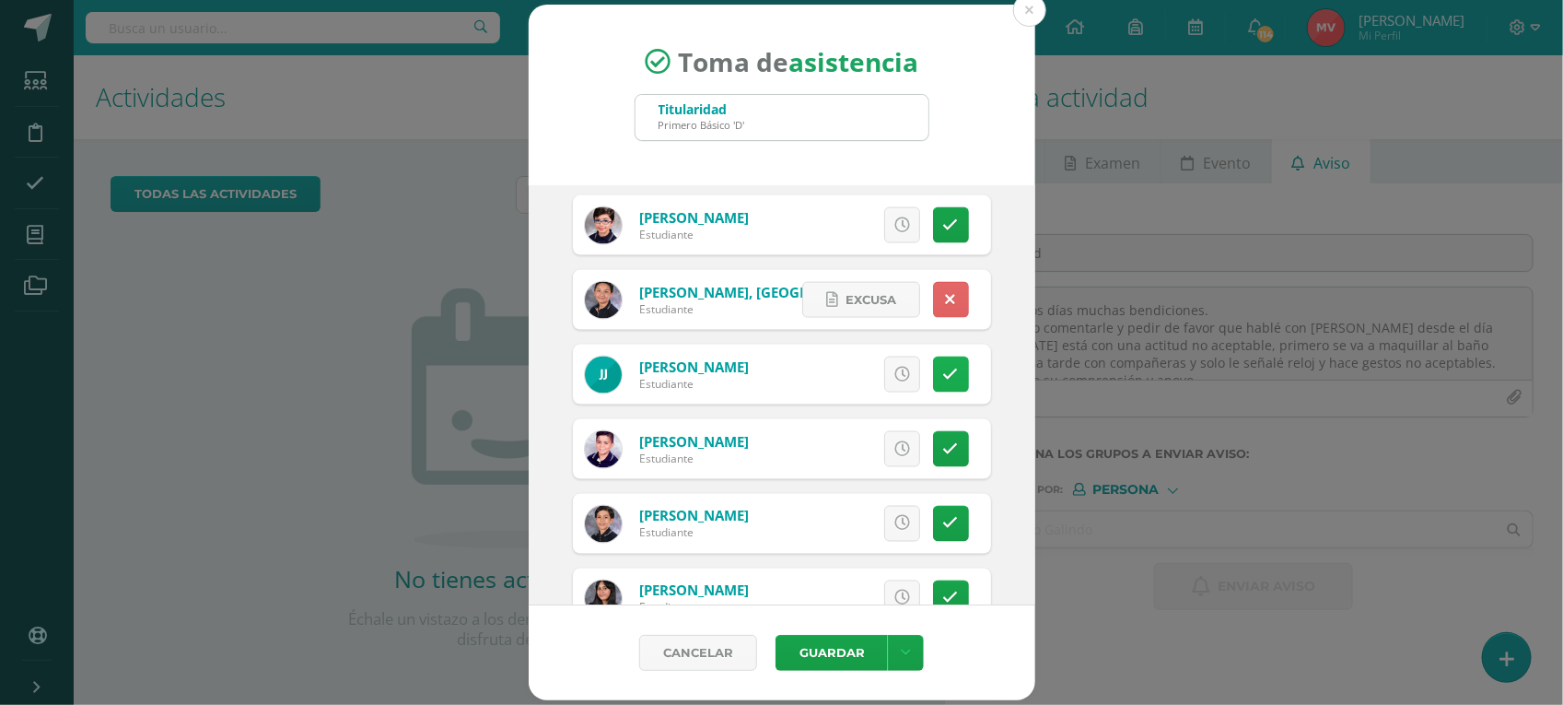
click at [943, 373] on icon at bounding box center [951, 375] width 16 height 16
click at [879, 379] on link "Excusa" at bounding box center [861, 374] width 118 height 36
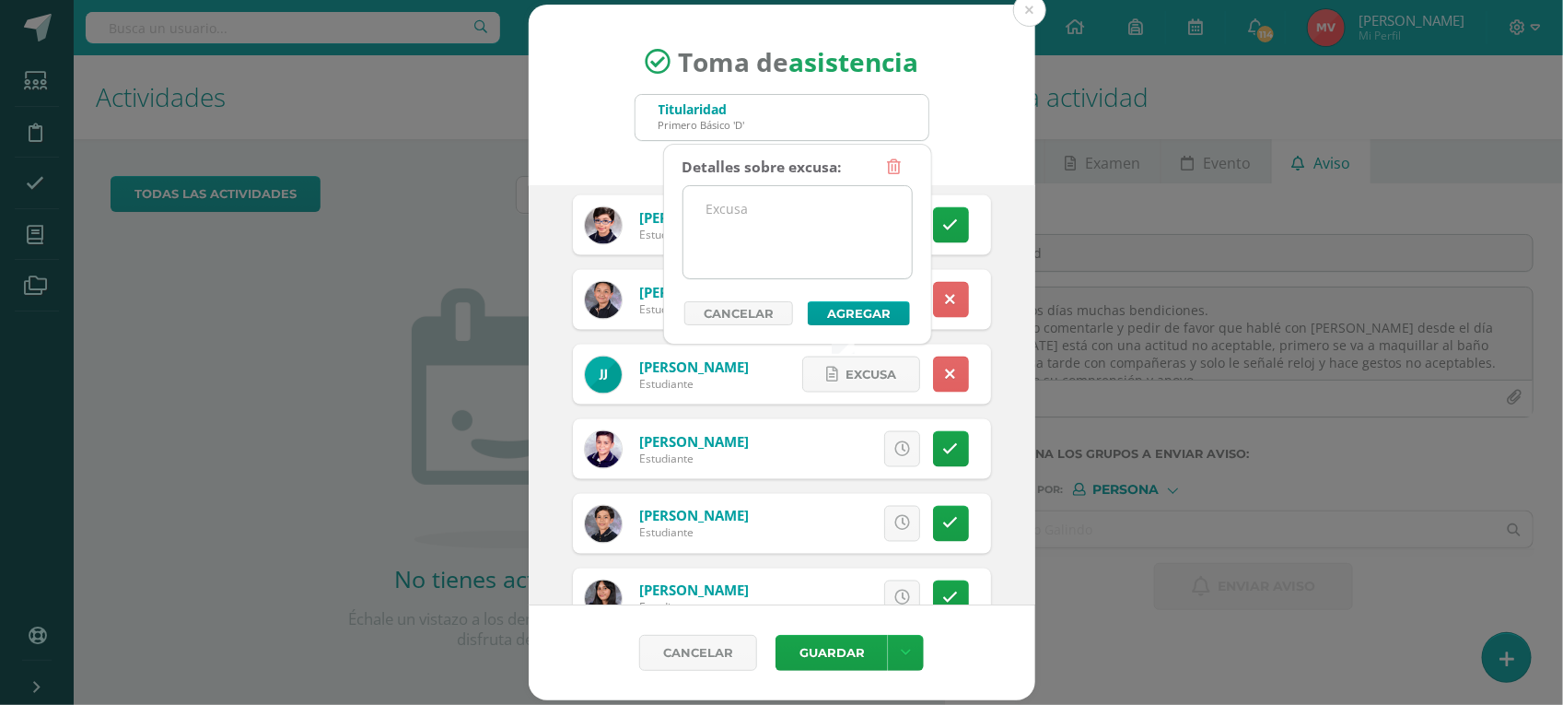
click at [706, 208] on textarea at bounding box center [797, 232] width 228 height 92
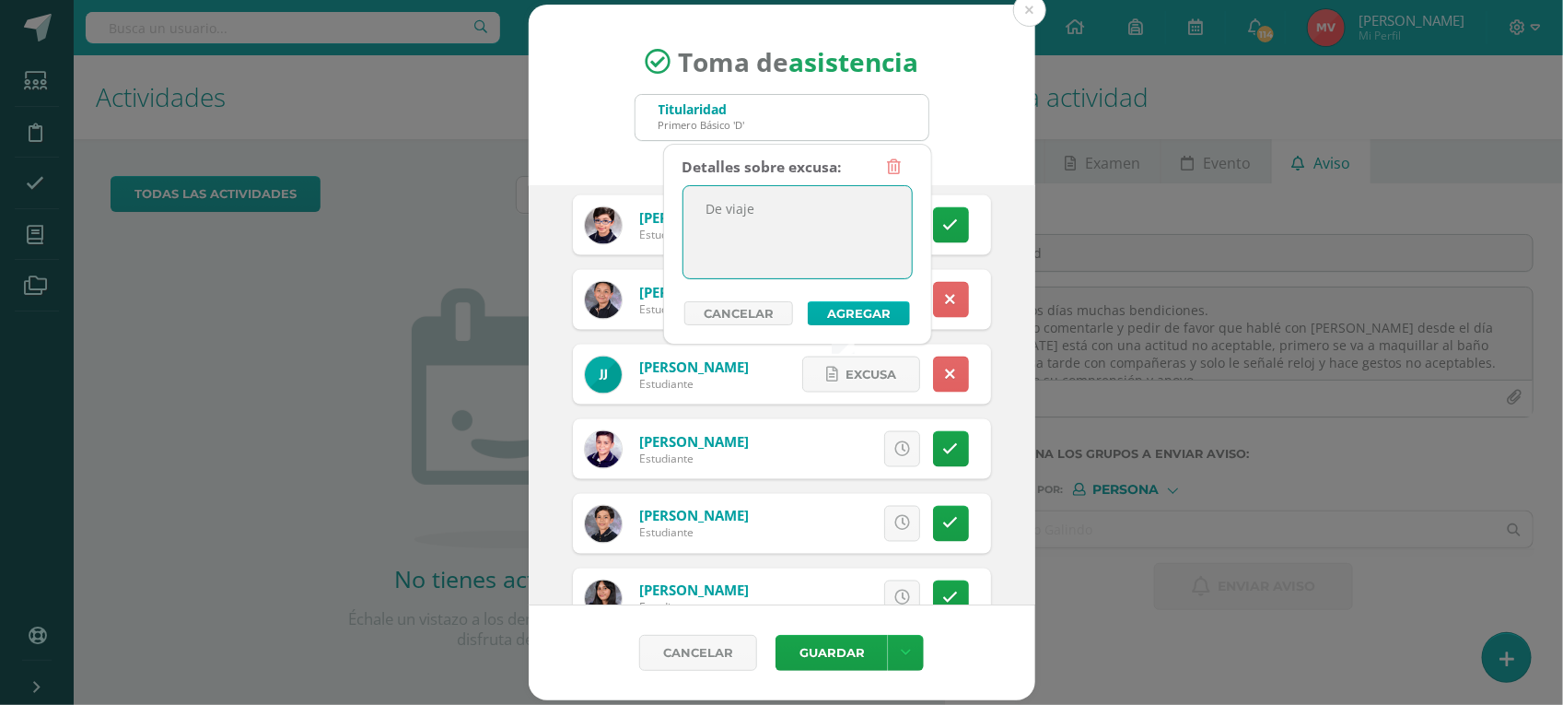
type textarea "De viaje"
click at [826, 309] on button "Agregar" at bounding box center [859, 313] width 102 height 24
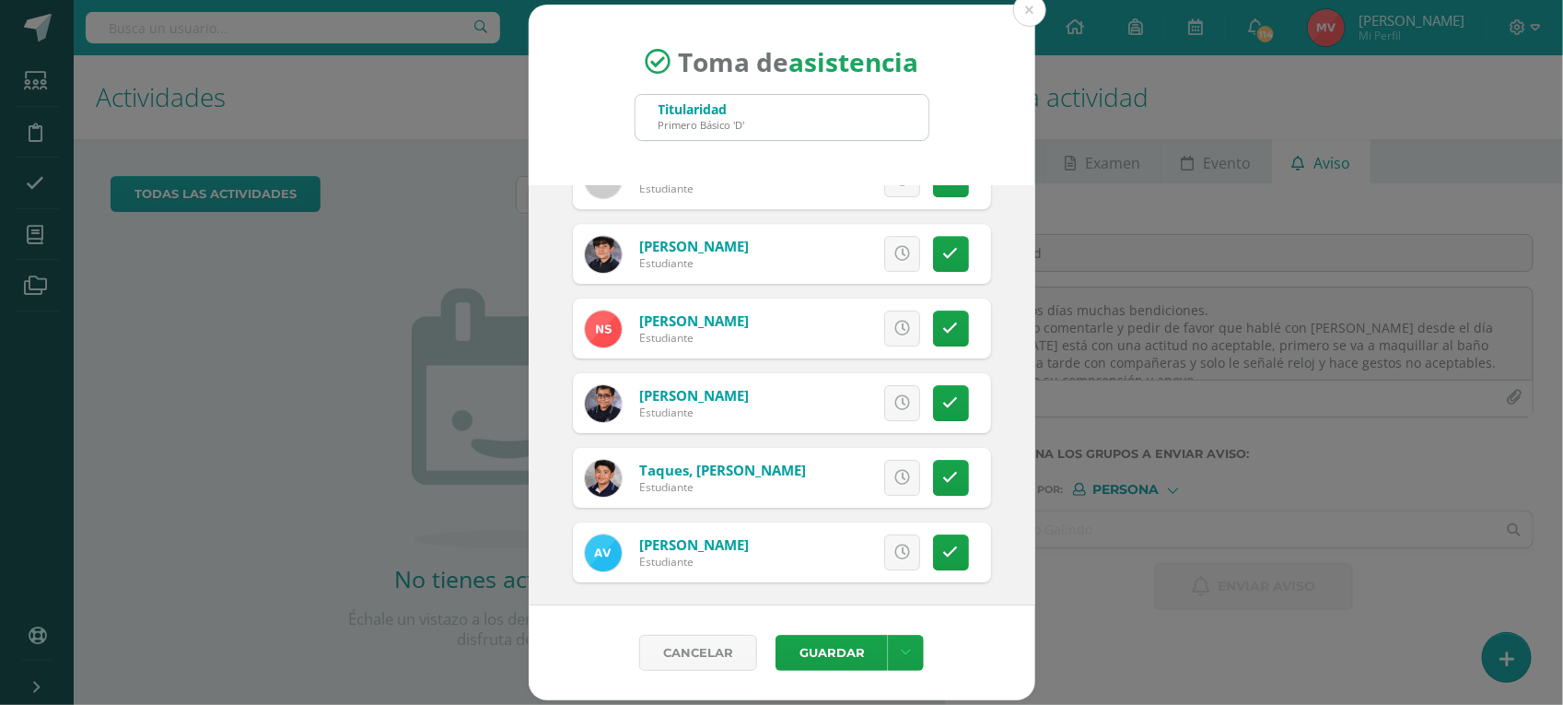
scroll to position [2662, 0]
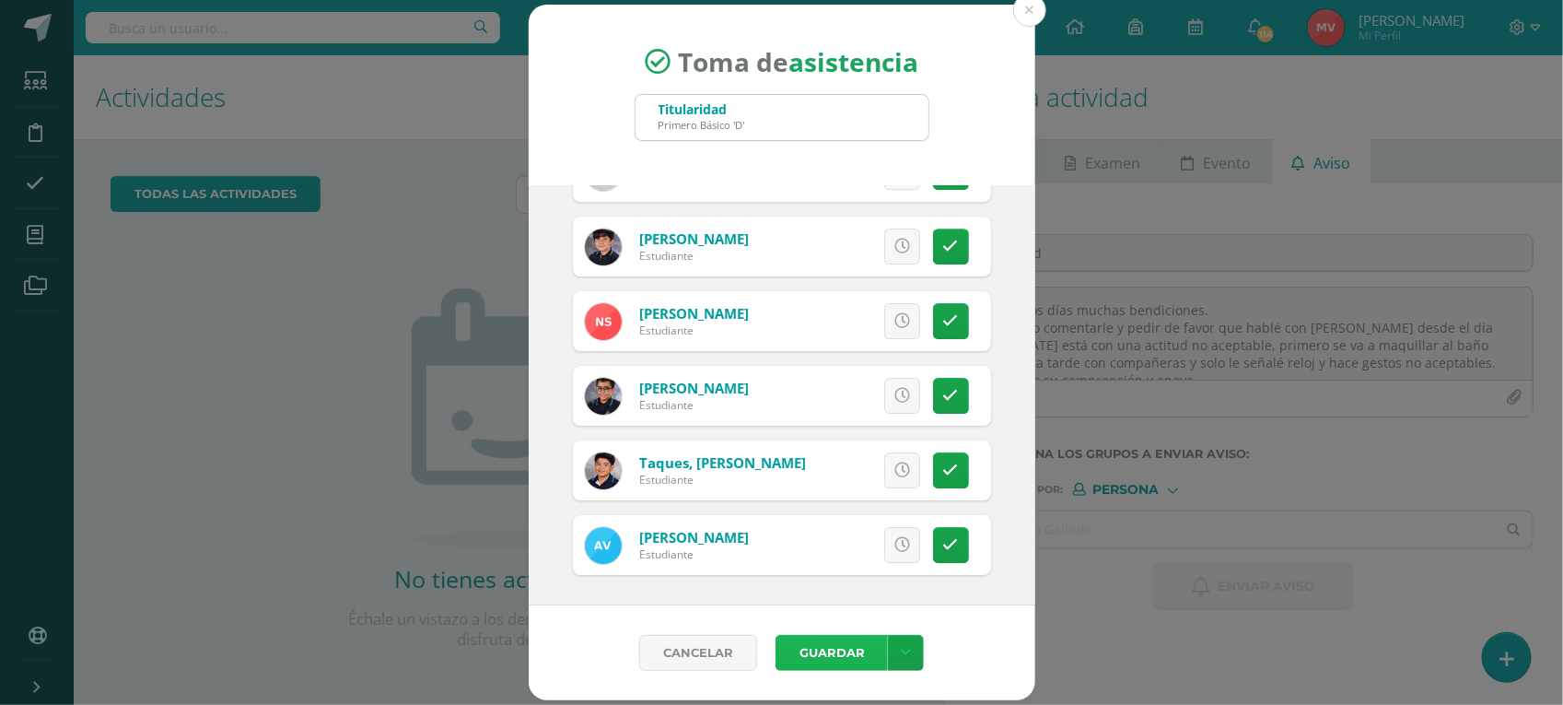
click at [849, 649] on button "Guardar" at bounding box center [831, 653] width 112 height 36
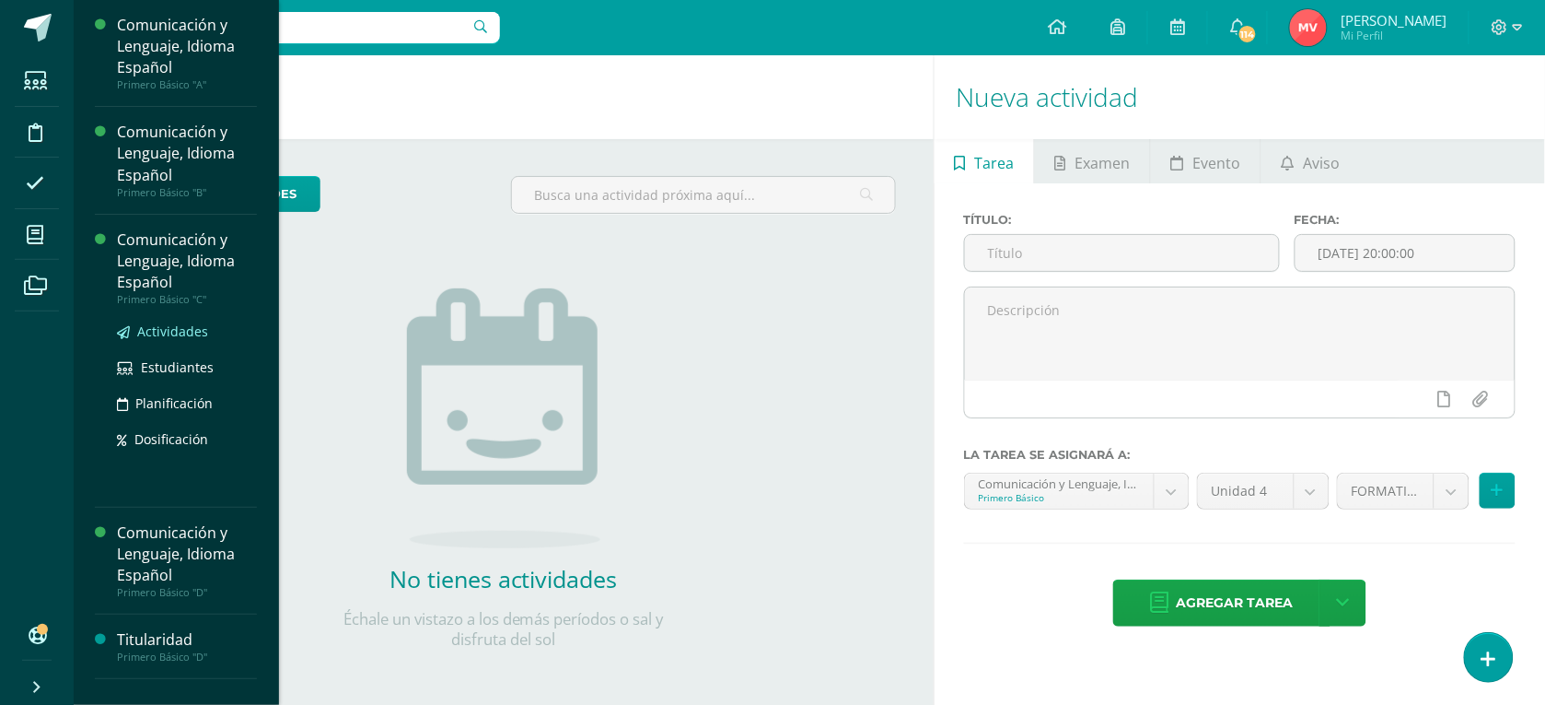
click at [158, 327] on span "Actividades" at bounding box center [172, 330] width 71 height 17
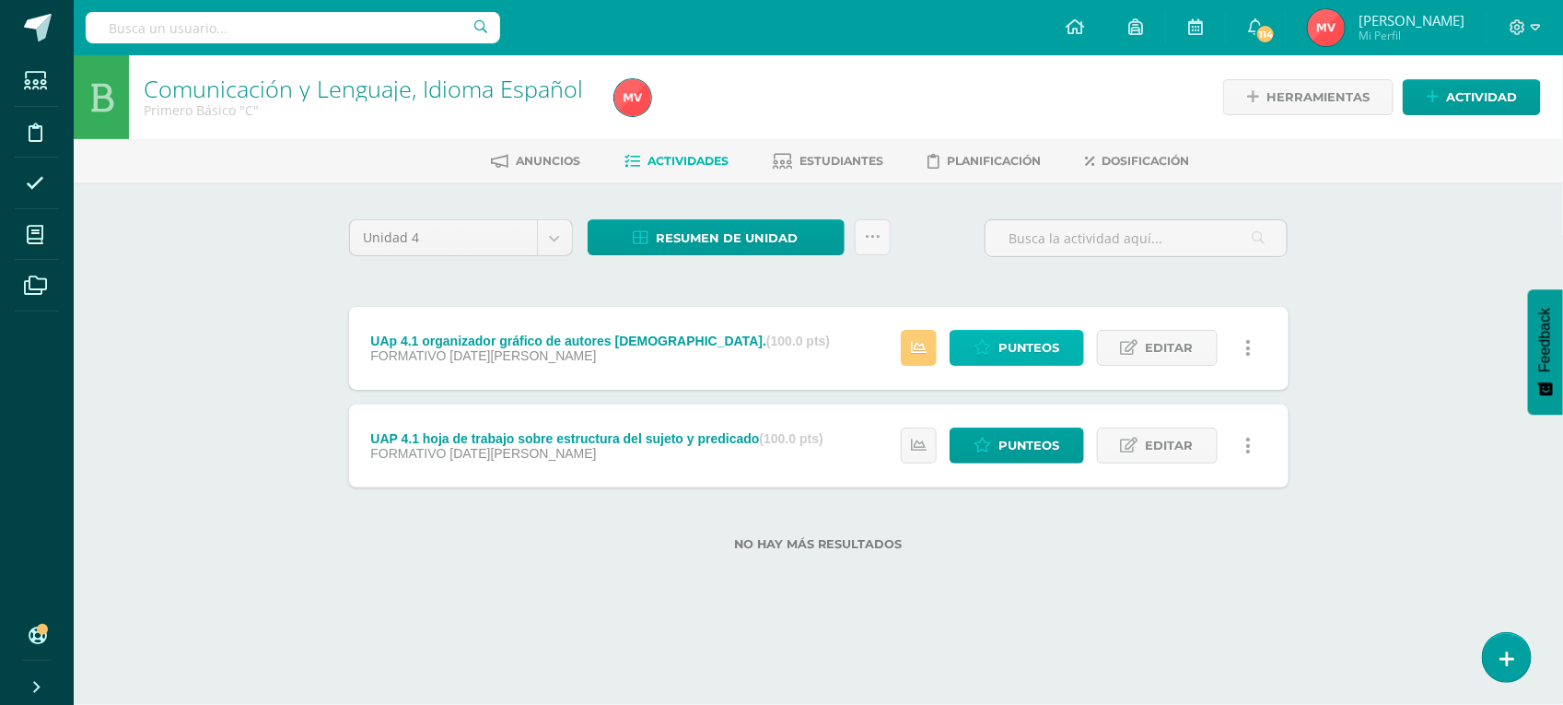
click at [1018, 344] on span "Punteos" at bounding box center [1029, 348] width 62 height 34
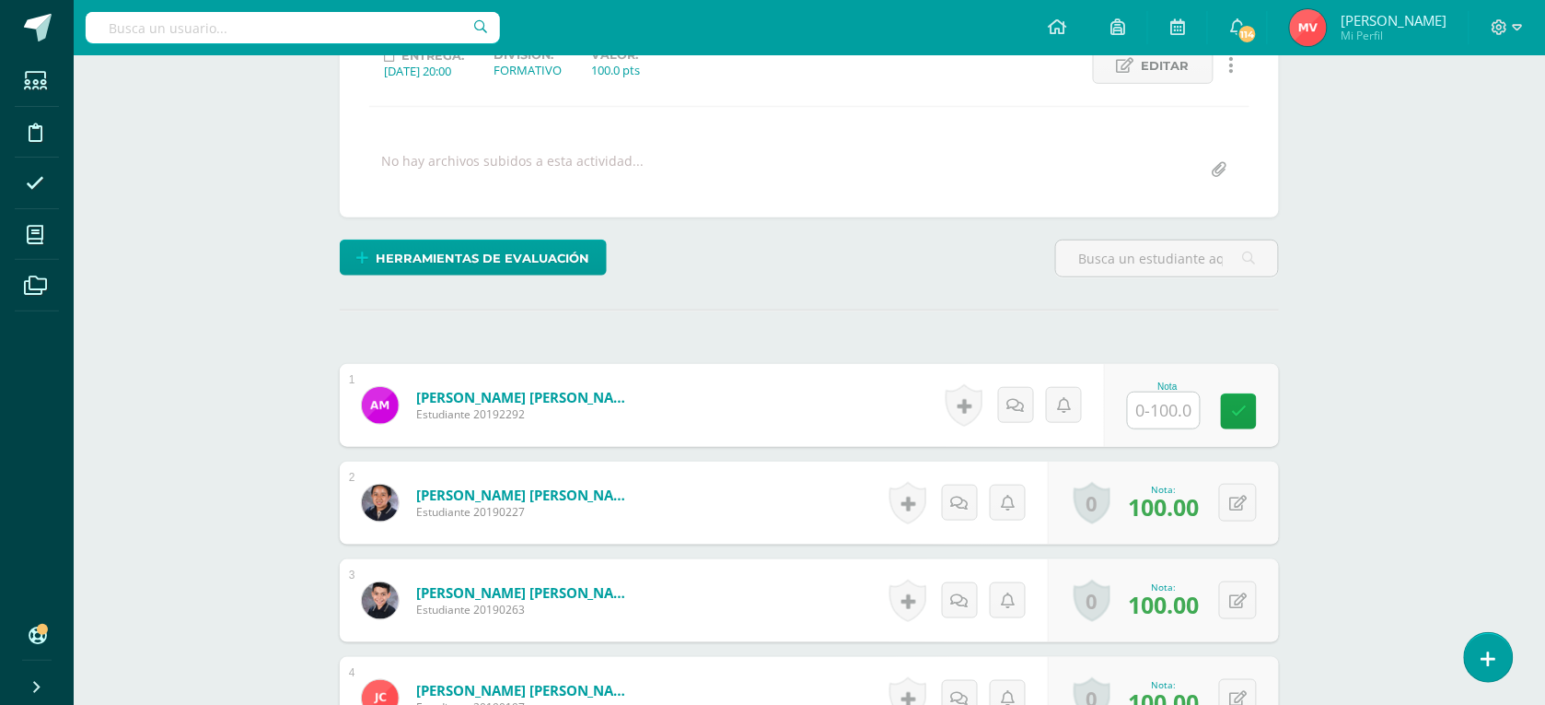
scroll to position [277, 0]
click at [1154, 406] on input "text" at bounding box center [1175, 409] width 74 height 37
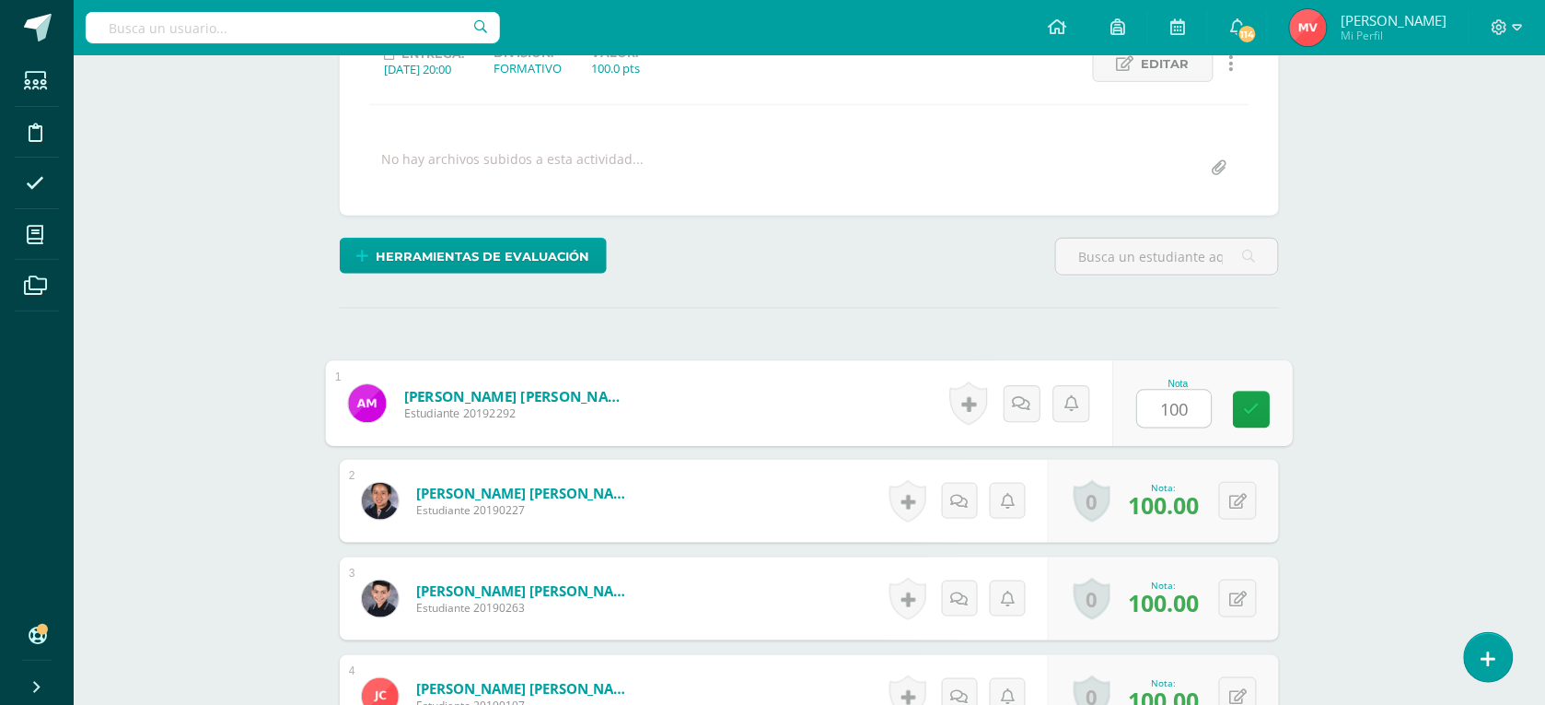
scroll to position [279, 0]
type input "100"
click at [766, 412] on form "Anaya Marroquín, Alicia Camila Estudiante 20192292 Nota 100 0 Logros" at bounding box center [809, 402] width 939 height 83
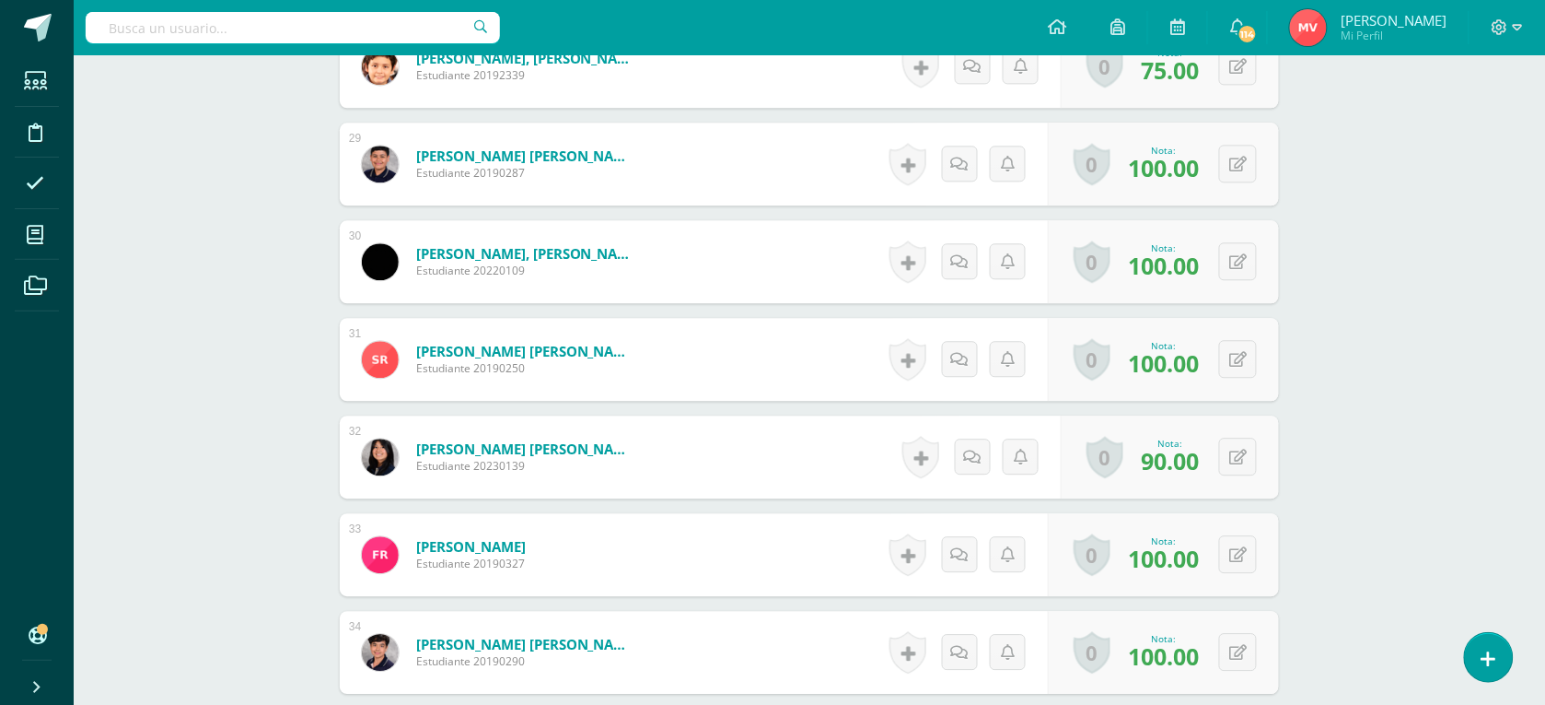
scroll to position [2903, 0]
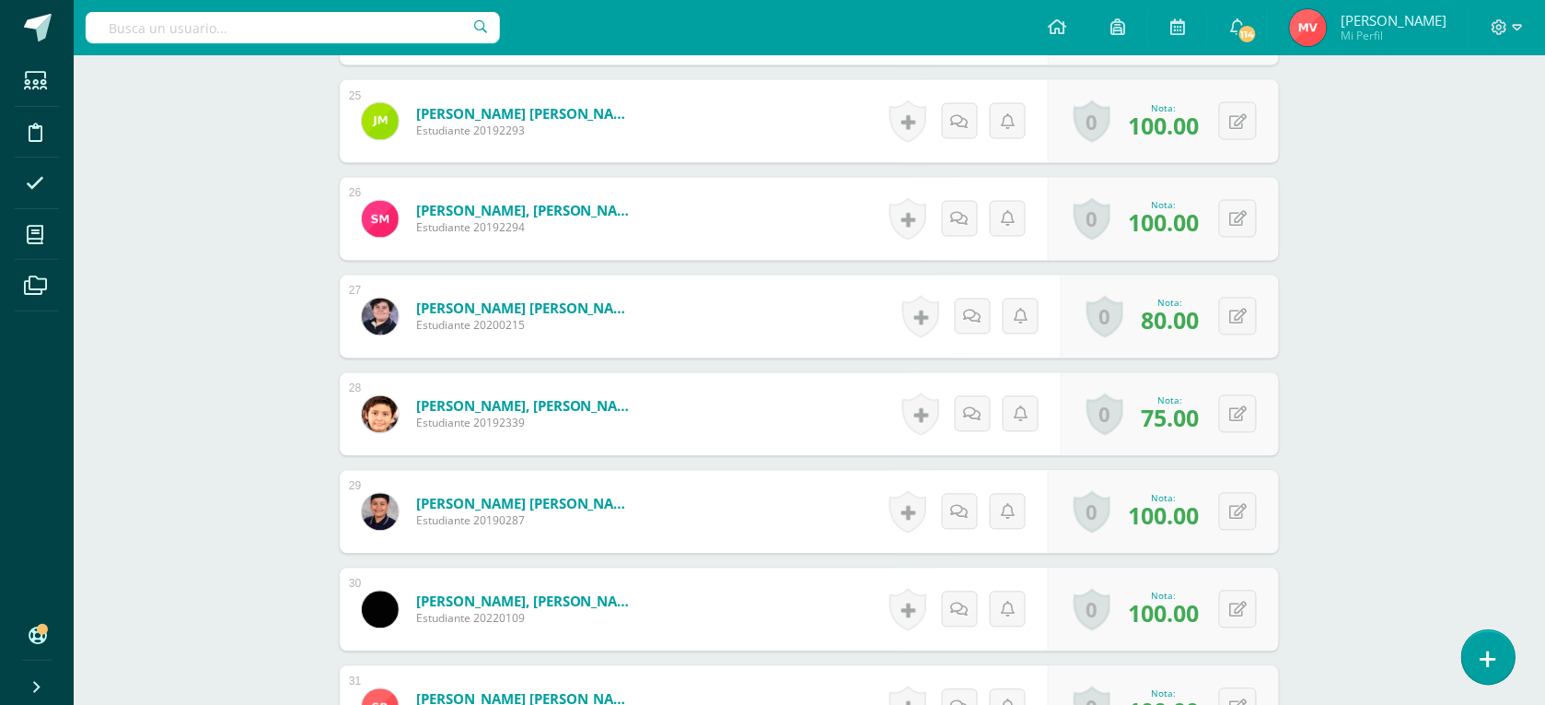
click at [1497, 649] on link at bounding box center [1488, 656] width 52 height 53
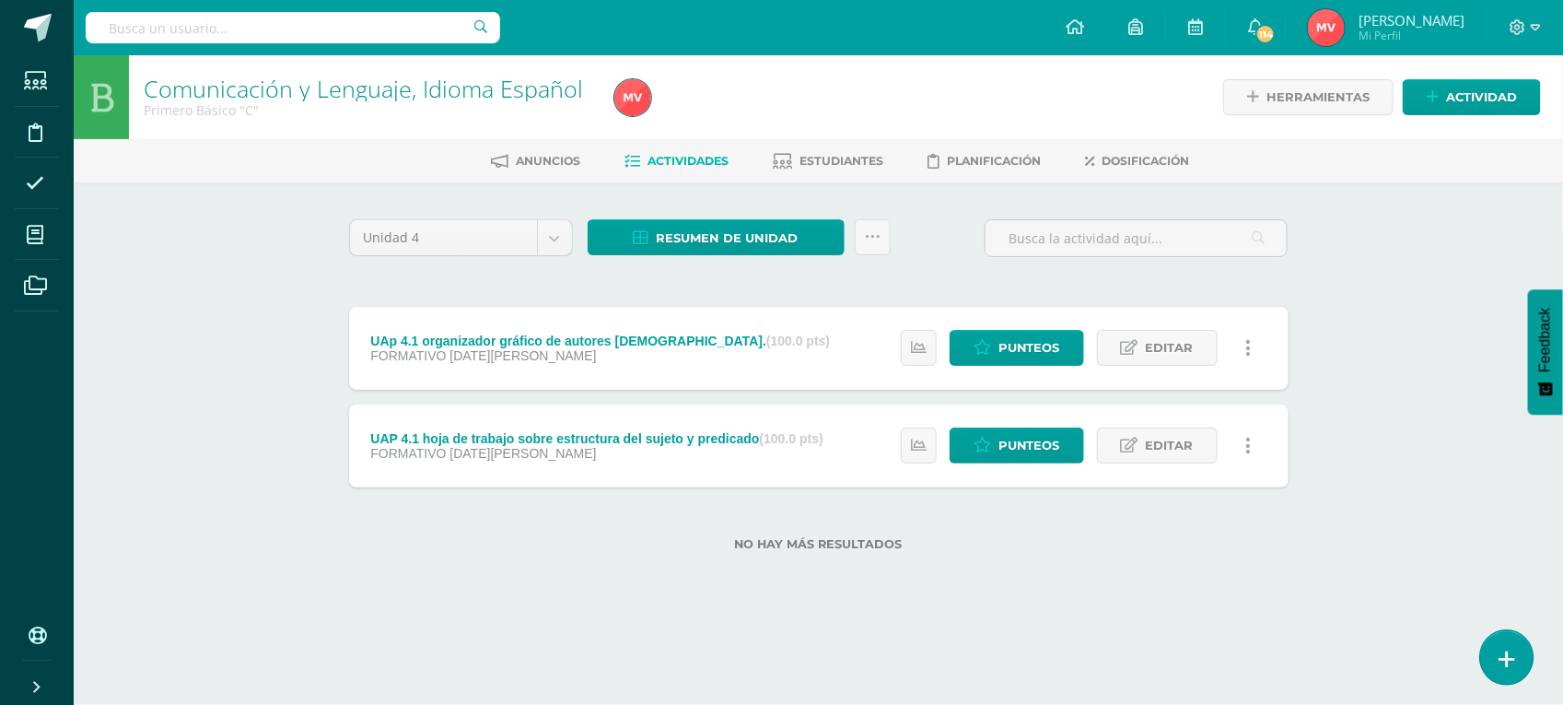
click at [1501, 651] on icon at bounding box center [1506, 658] width 17 height 21
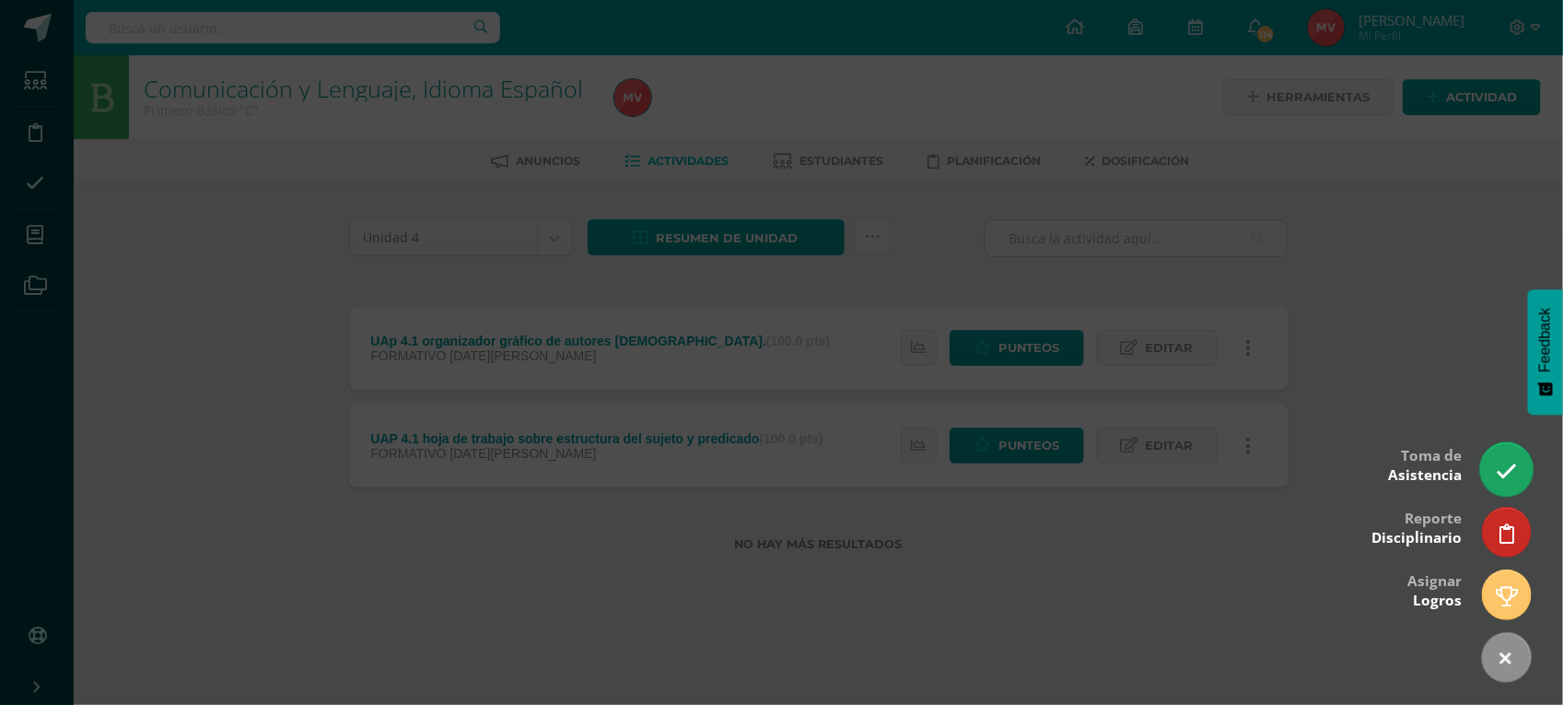
click at [1520, 481] on link at bounding box center [1506, 468] width 52 height 53
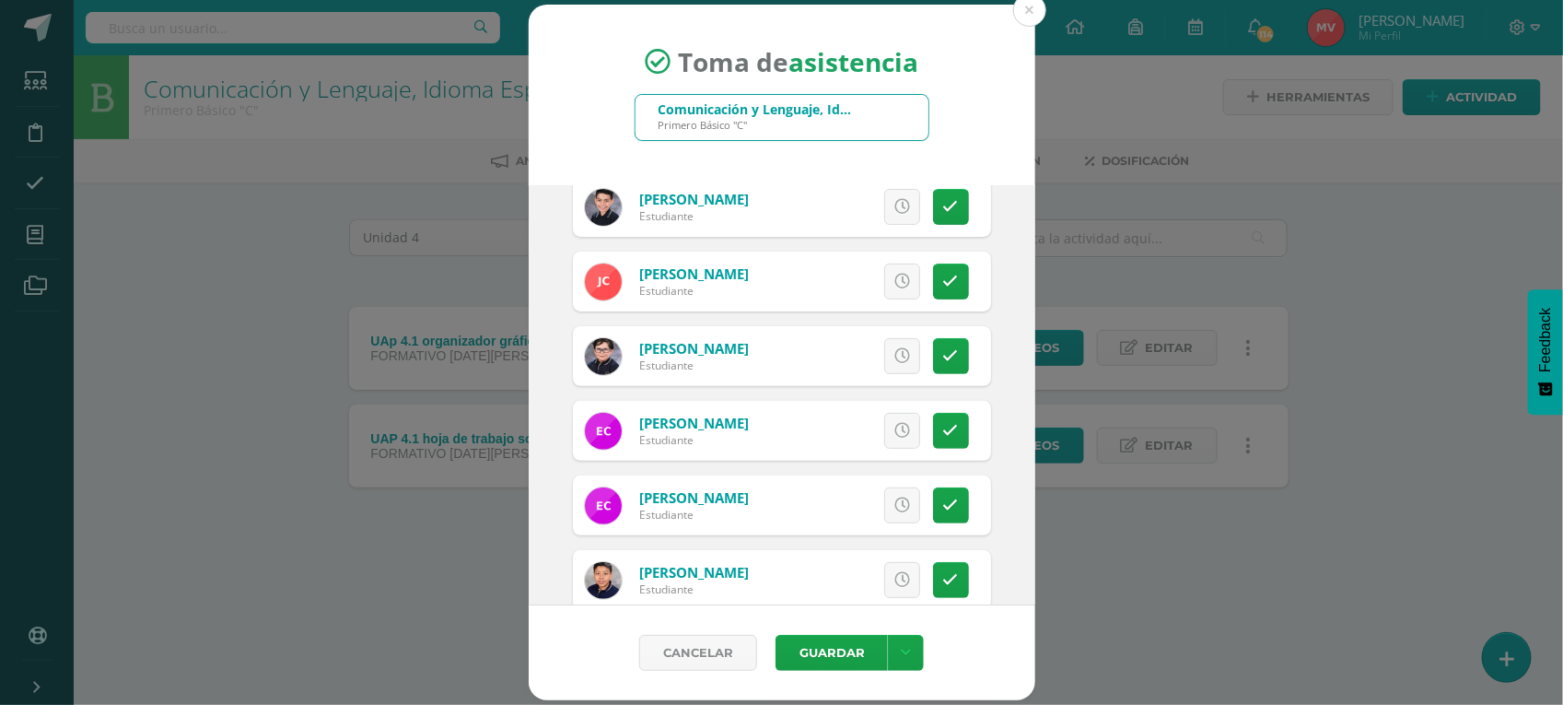
scroll to position [230, 0]
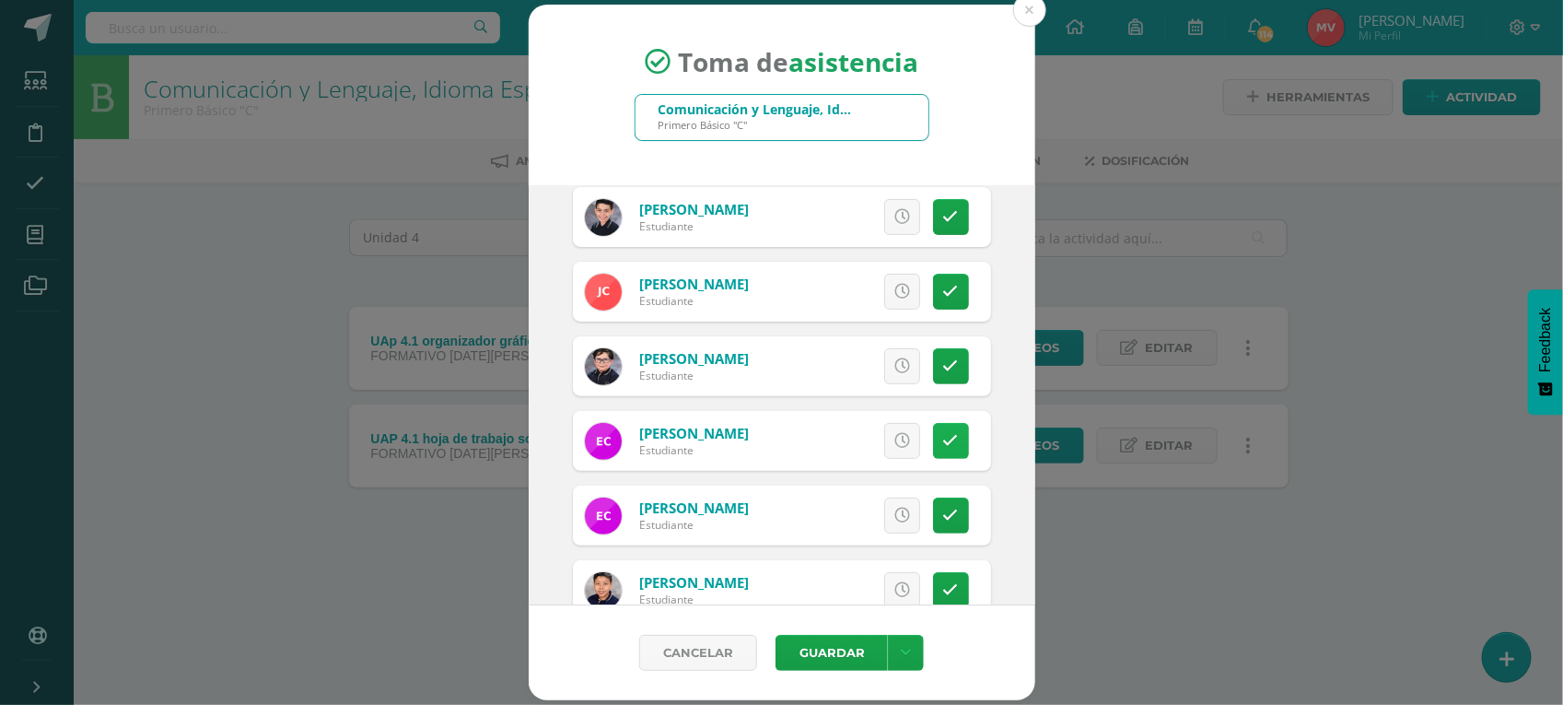
click at [943, 440] on icon at bounding box center [951, 441] width 16 height 16
click at [855, 440] on span "Excusa" at bounding box center [870, 441] width 51 height 34
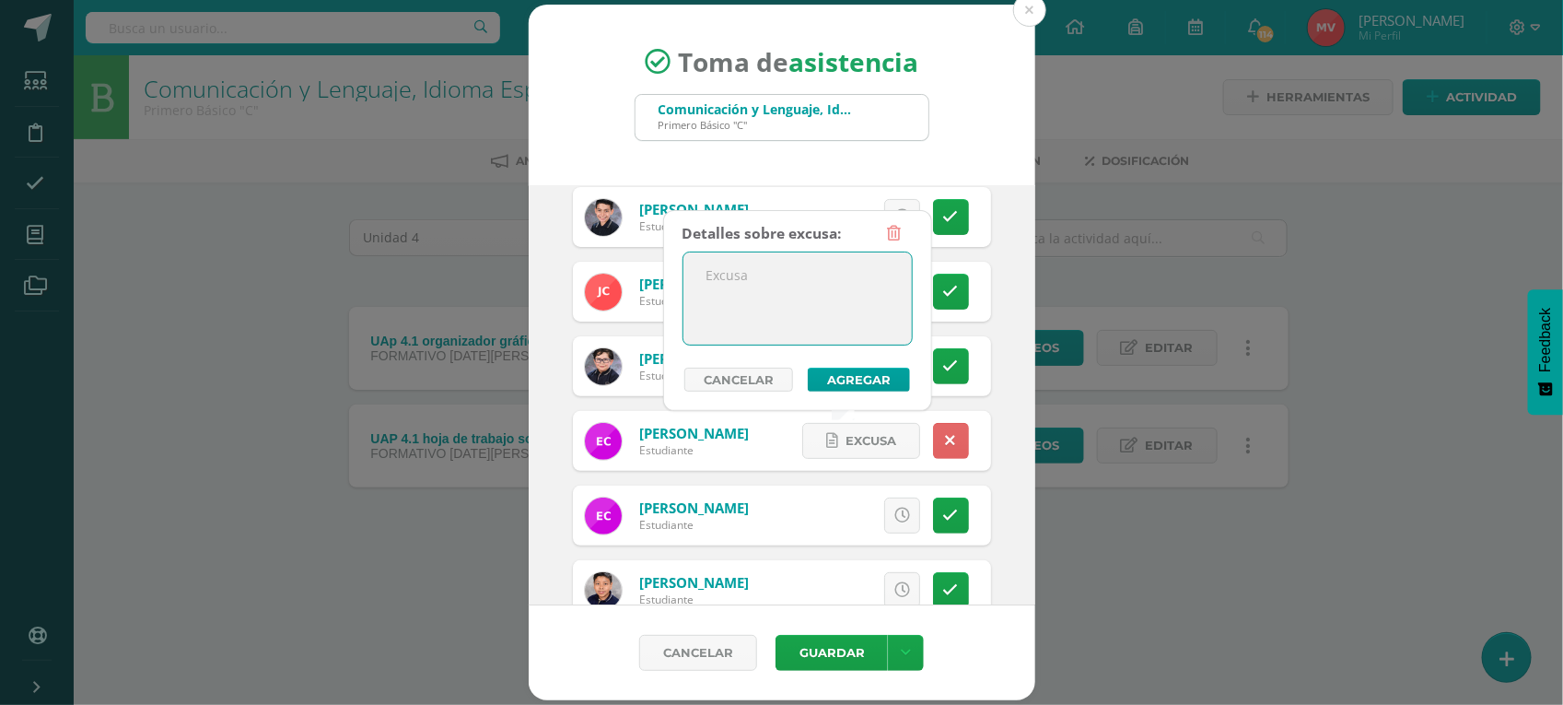
click at [732, 290] on textarea at bounding box center [797, 298] width 228 height 92
click at [1147, 581] on div "Toma de asistencia Comunicación y Lenguaje, Idioma Español Primero Básico "C" 2…" at bounding box center [781, 353] width 1548 height 696
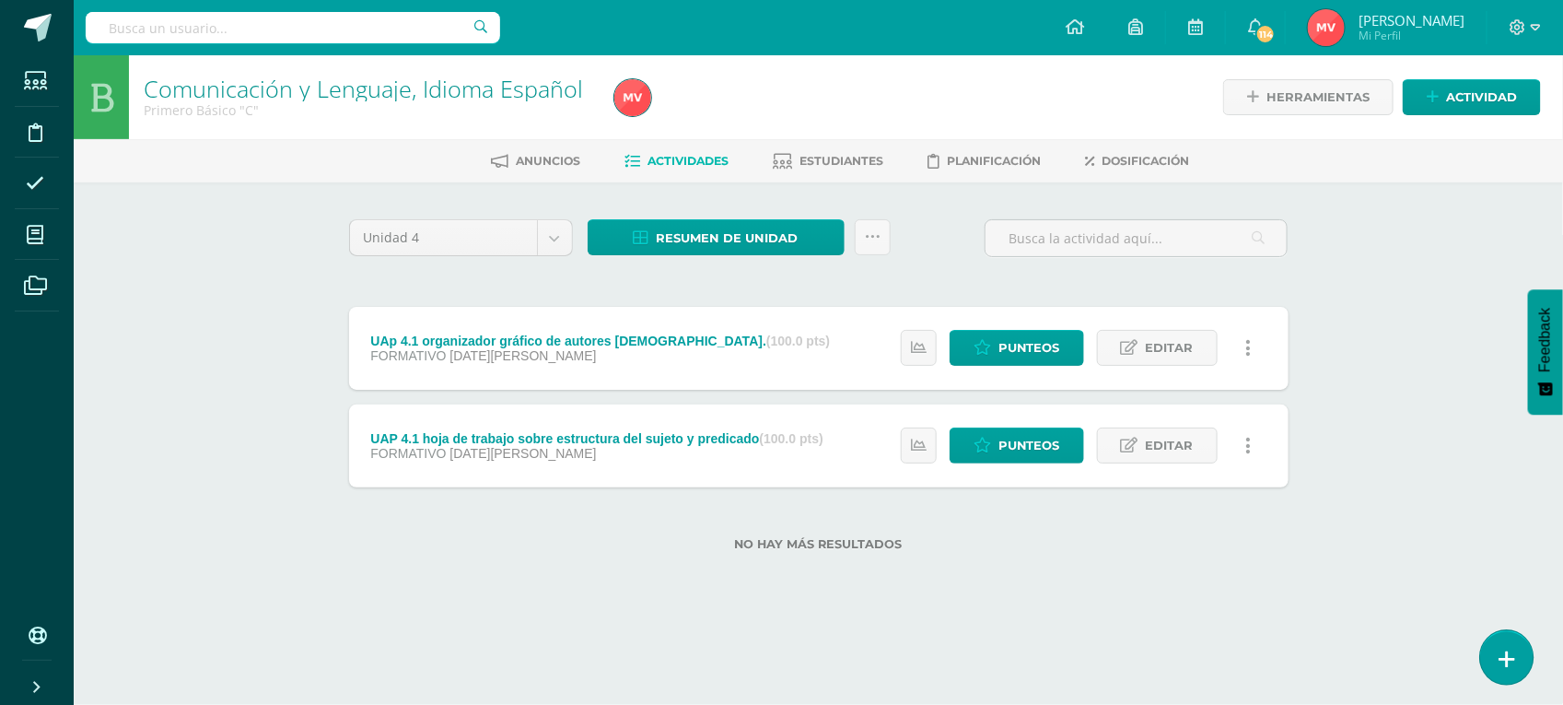
click at [1506, 661] on icon at bounding box center [1506, 658] width 17 height 21
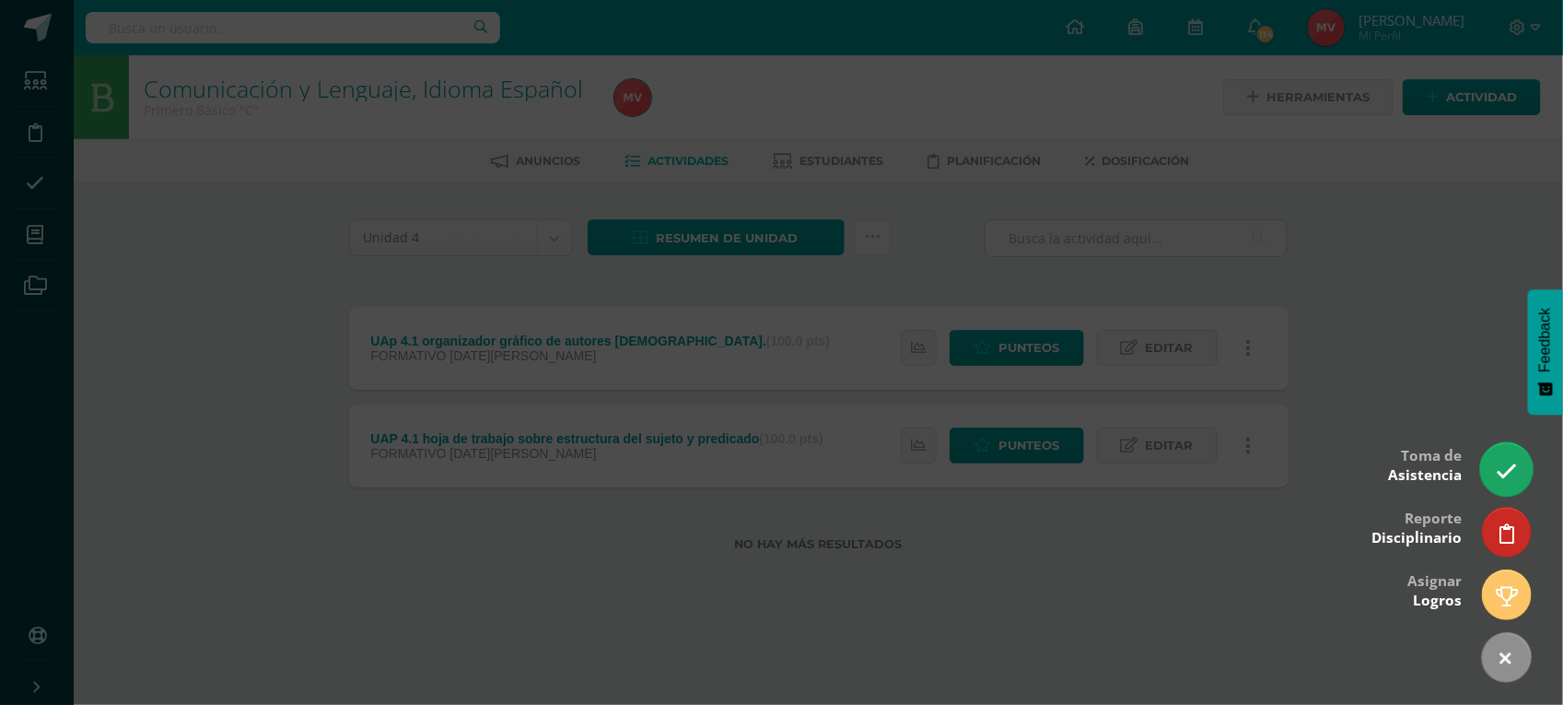
click at [1513, 460] on icon at bounding box center [1506, 470] width 21 height 21
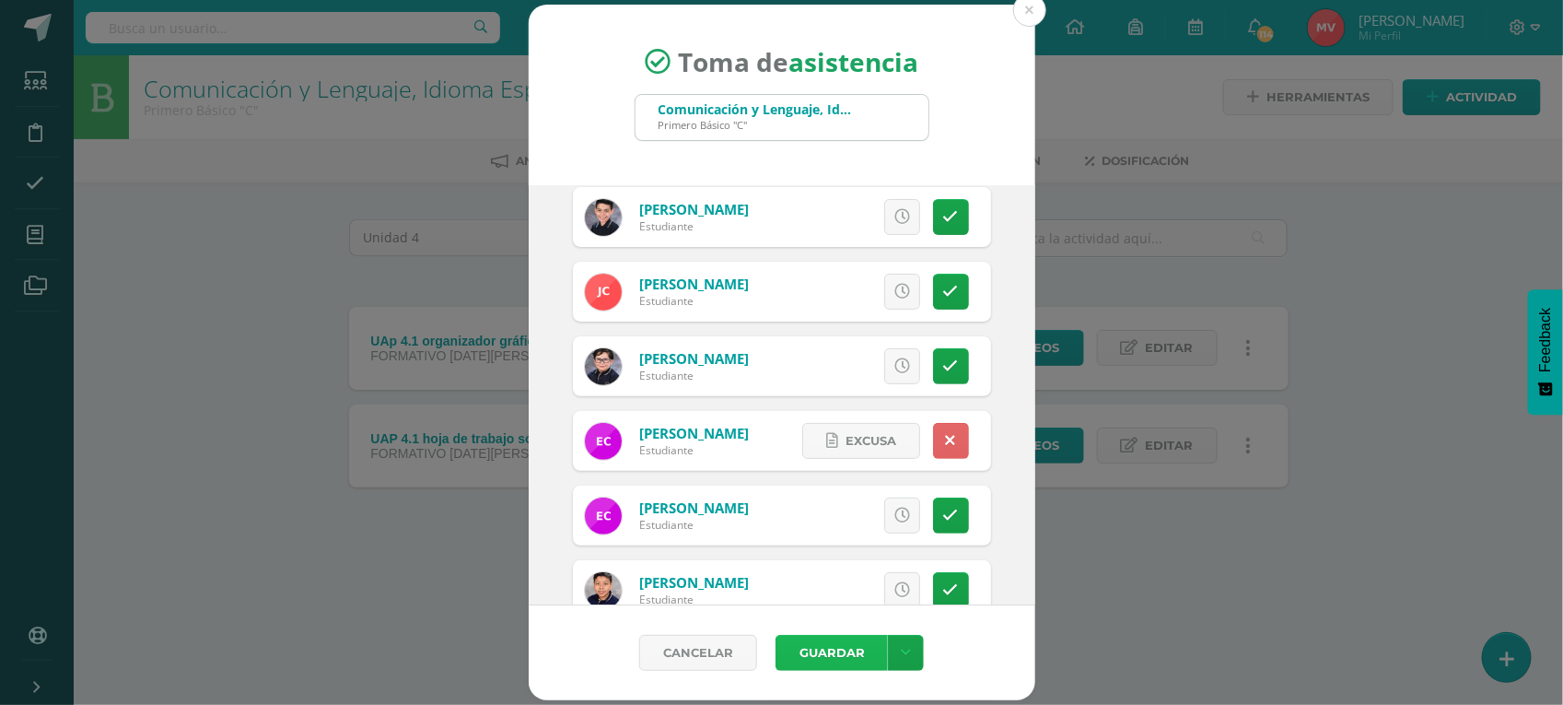
click at [854, 651] on button "Guardar" at bounding box center [831, 653] width 112 height 36
